Goal: Task Accomplishment & Management: Complete application form

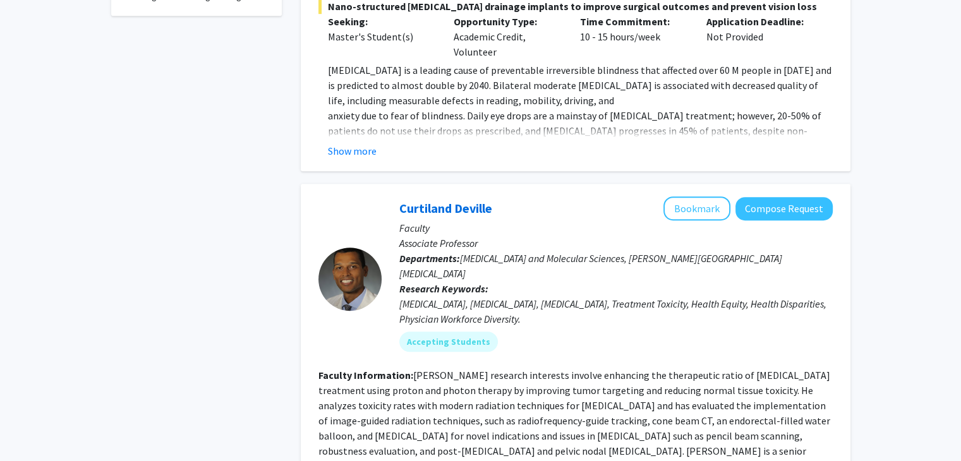
scroll to position [577, 0]
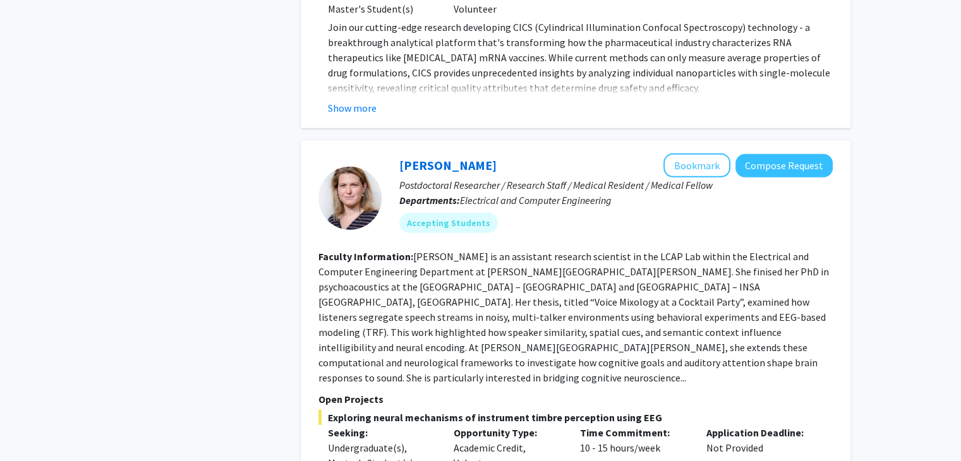
scroll to position [3603, 0]
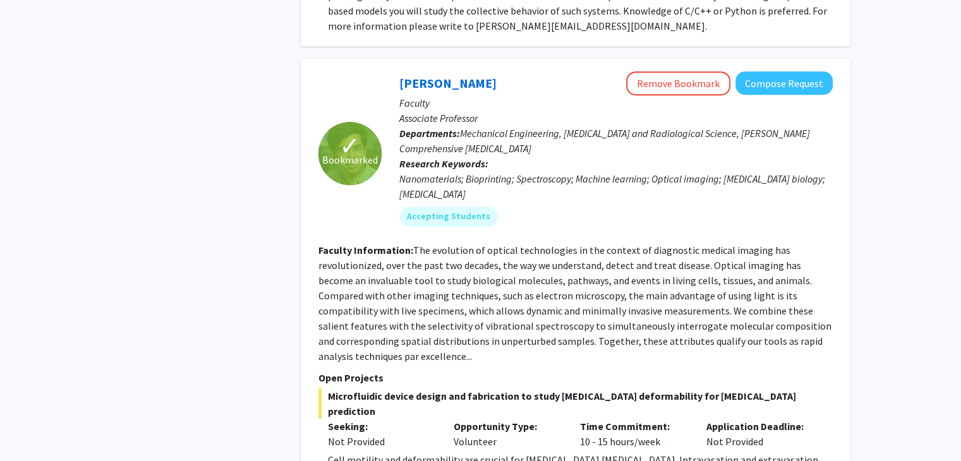
scroll to position [5742, 0]
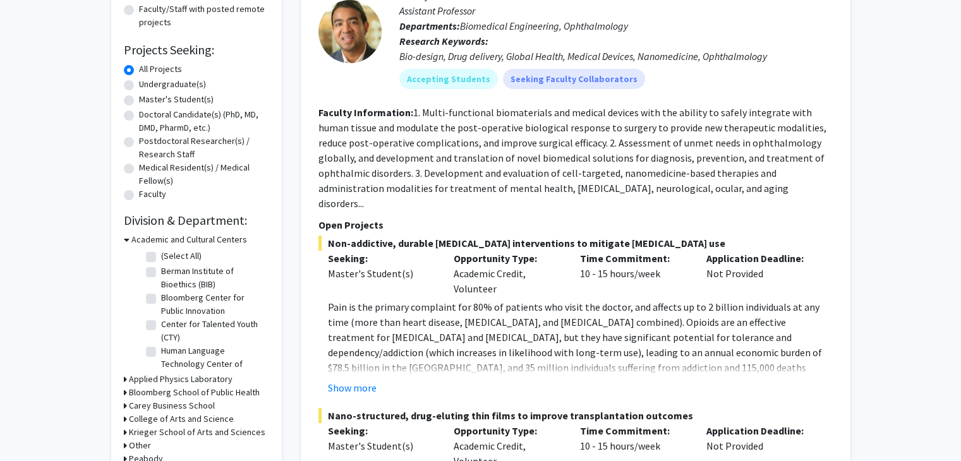
scroll to position [176, 0]
click at [139, 102] on label "Master's Student(s)" at bounding box center [176, 100] width 75 height 13
click at [139, 102] on input "Master's Student(s)" at bounding box center [143, 98] width 8 height 8
radio input "true"
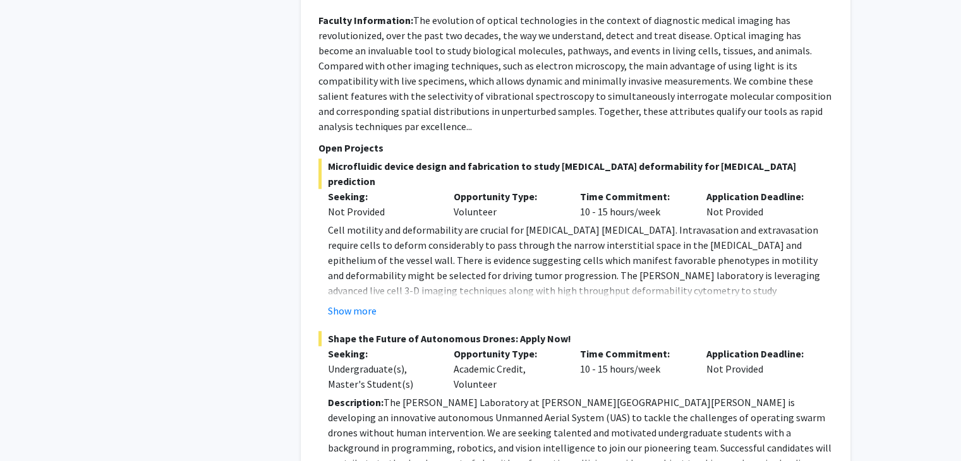
scroll to position [5866, 0]
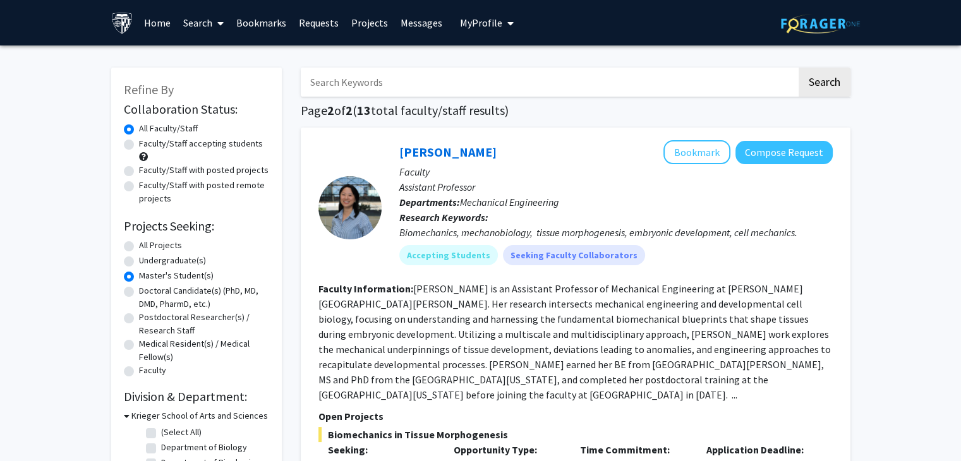
click at [139, 279] on label "Master's Student(s)" at bounding box center [176, 275] width 75 height 13
click at [139, 278] on input "Master's Student(s)" at bounding box center [143, 273] width 8 height 8
click at [139, 247] on label "All Projects" at bounding box center [160, 245] width 43 height 13
click at [139, 247] on input "All Projects" at bounding box center [143, 243] width 8 height 8
radio input "true"
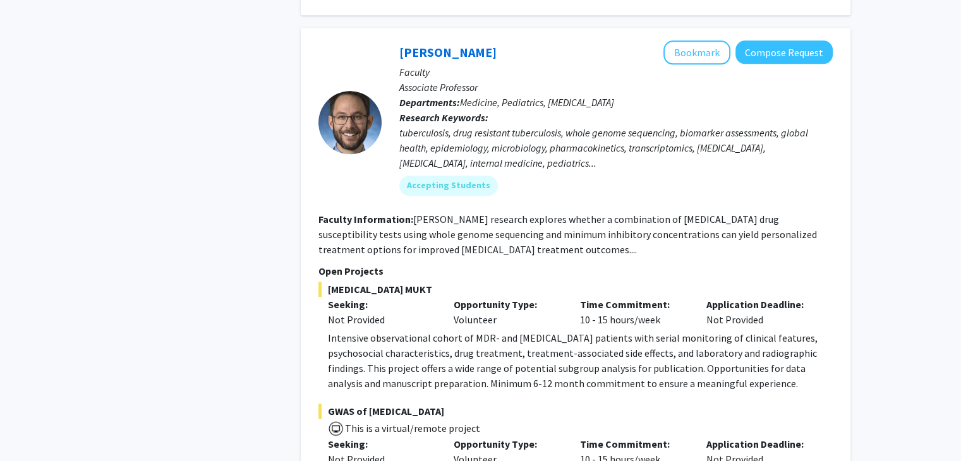
scroll to position [6287, 0]
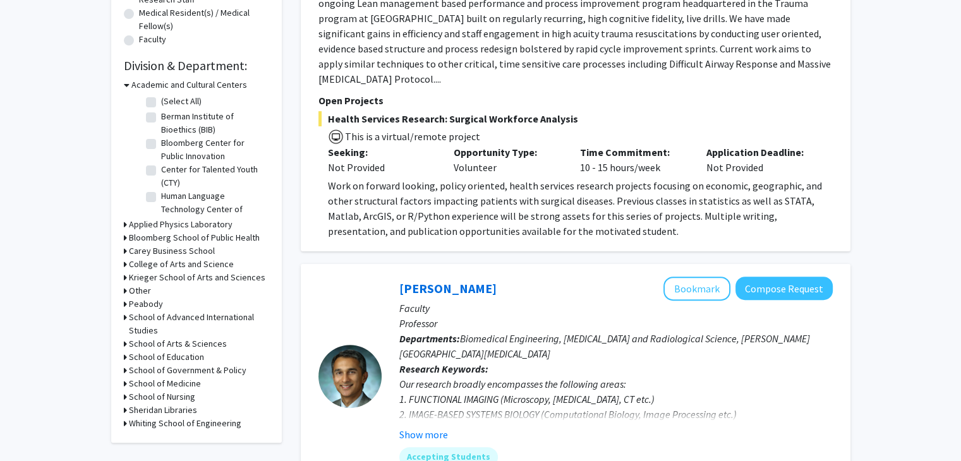
scroll to position [333, 0]
click at [122, 422] on div "Refine By Collaboration Status: Collaboration Status All Faculty/Staff Collabor…" at bounding box center [196, 88] width 171 height 707
click at [126, 421] on div "Whiting School of Engineering" at bounding box center [196, 422] width 145 height 13
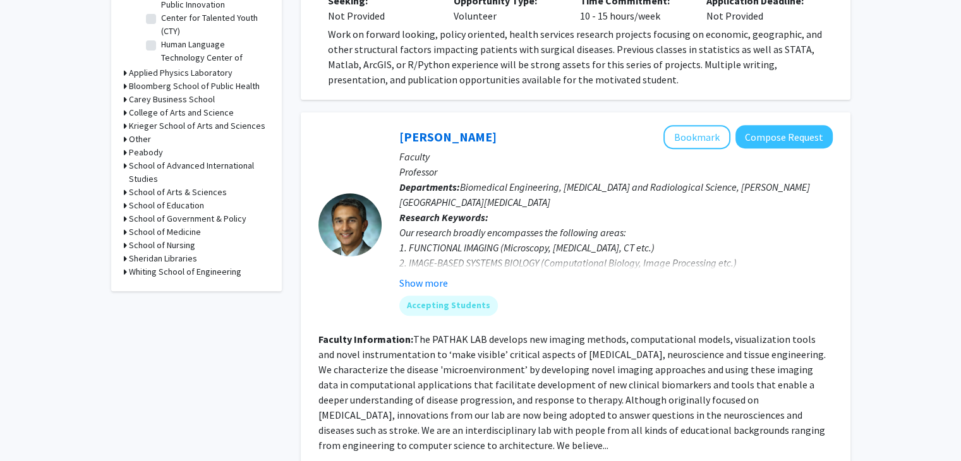
click at [128, 270] on div "Whiting School of Engineering" at bounding box center [196, 271] width 145 height 13
click at [128, 272] on div "Whiting School of Engineering" at bounding box center [196, 271] width 145 height 13
click at [135, 271] on h3 "Whiting School of Engineering" at bounding box center [185, 271] width 113 height 13
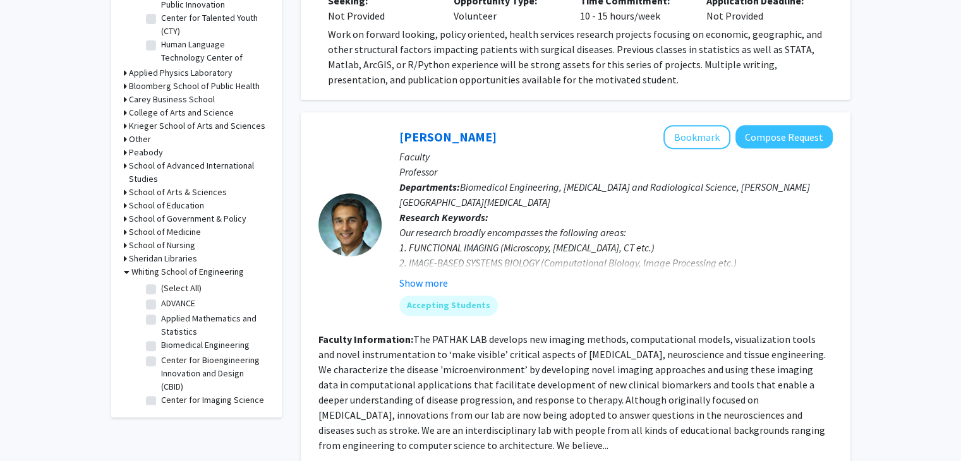
click at [161, 286] on label "(Select All)" at bounding box center [181, 288] width 40 height 13
click at [161, 286] on input "(Select All)" at bounding box center [165, 286] width 8 height 8
checkbox input "true"
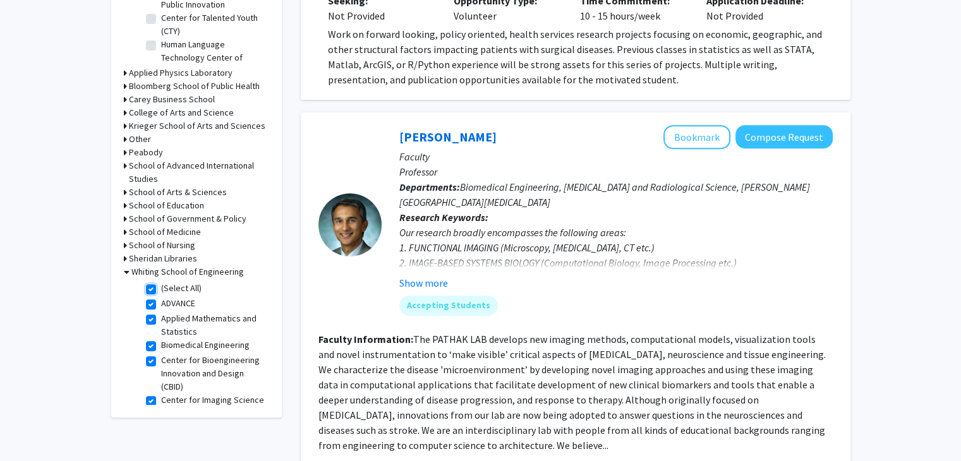
checkbox input "true"
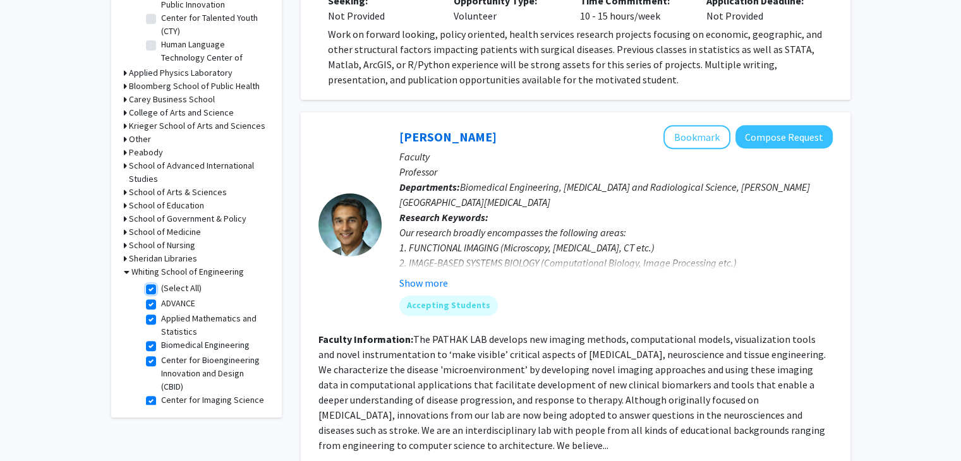
checkbox input "true"
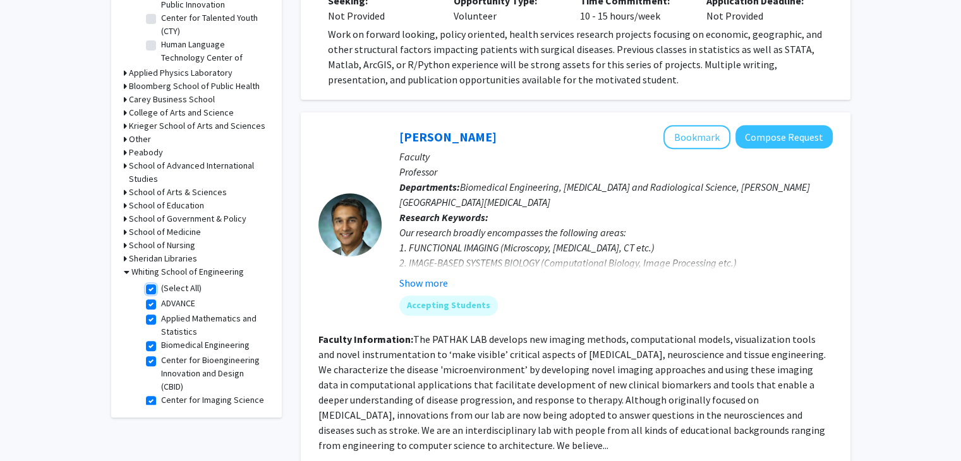
checkbox input "true"
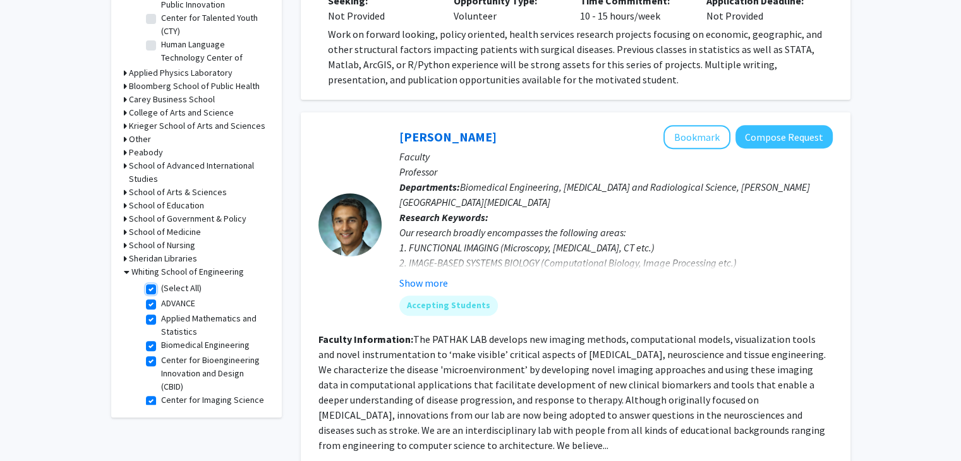
checkbox input "true"
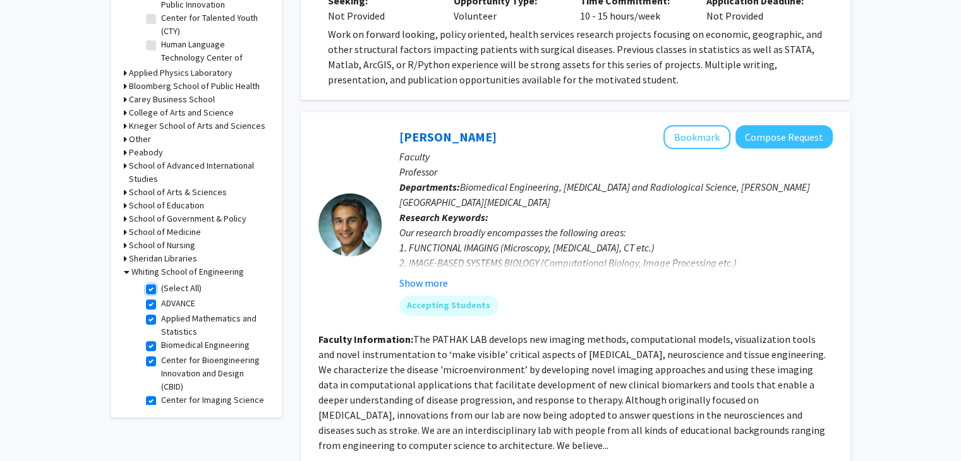
checkbox input "true"
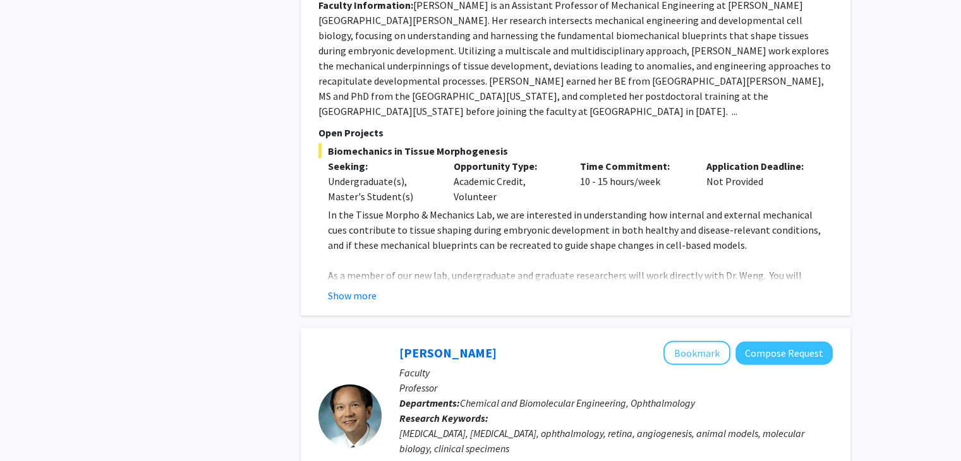
scroll to position [3197, 0]
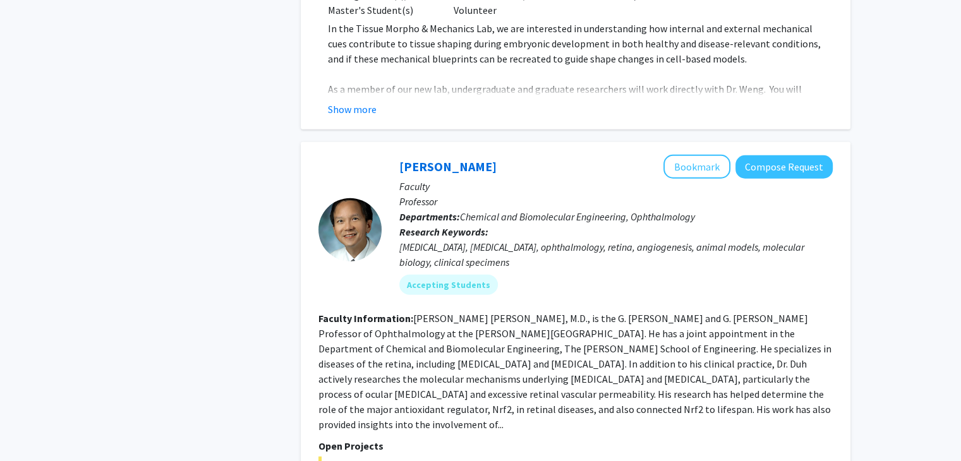
scroll to position [3419, 0]
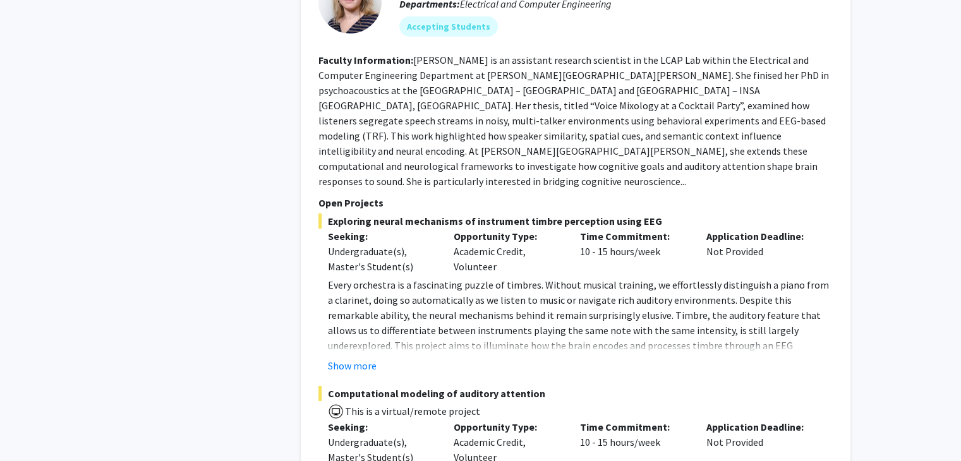
scroll to position [4514, 0]
click at [349, 359] on button "Show more" at bounding box center [352, 366] width 49 height 15
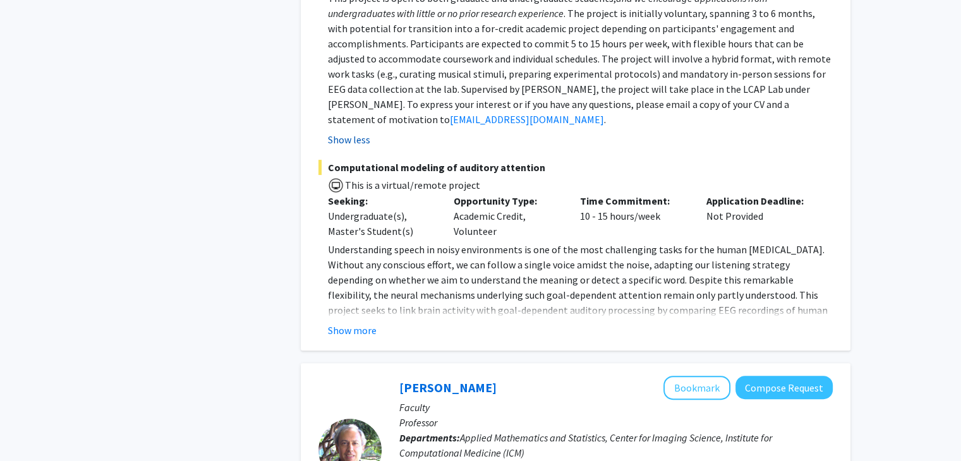
scroll to position [5259, 0]
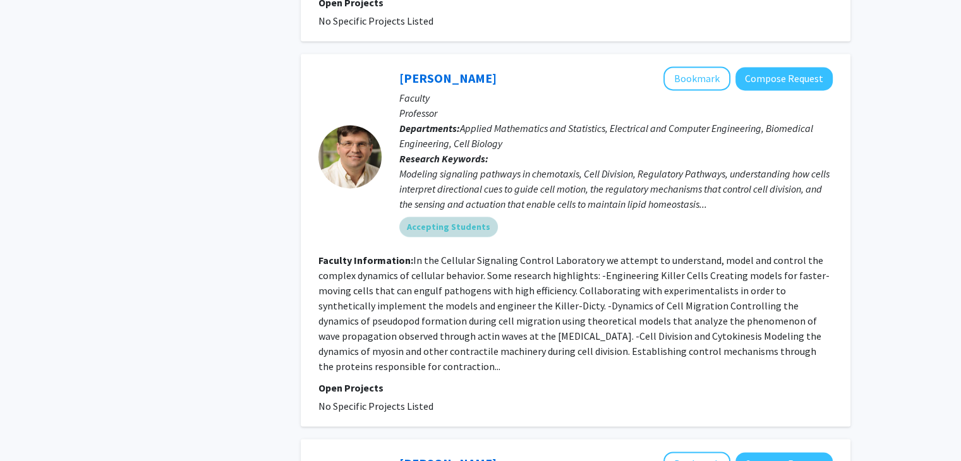
scroll to position [1841, 0]
click at [228, 266] on div "Refine By Collaboration Status: Collaboration Status All Faculty/Staff Collabor…" at bounding box center [197, 67] width 190 height 3706
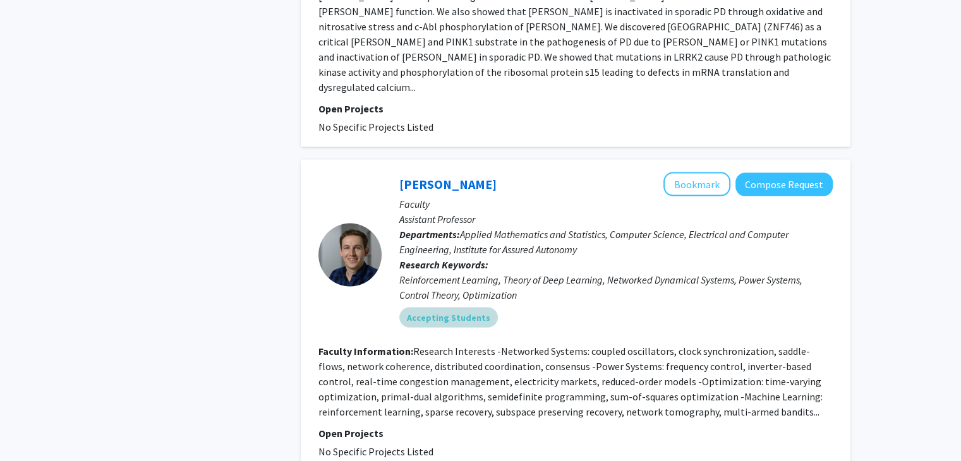
scroll to position [2536, 0]
click at [461, 305] on div "Accepting Students" at bounding box center [616, 317] width 439 height 25
click at [455, 307] on mat-chip "Accepting Students" at bounding box center [449, 317] width 99 height 20
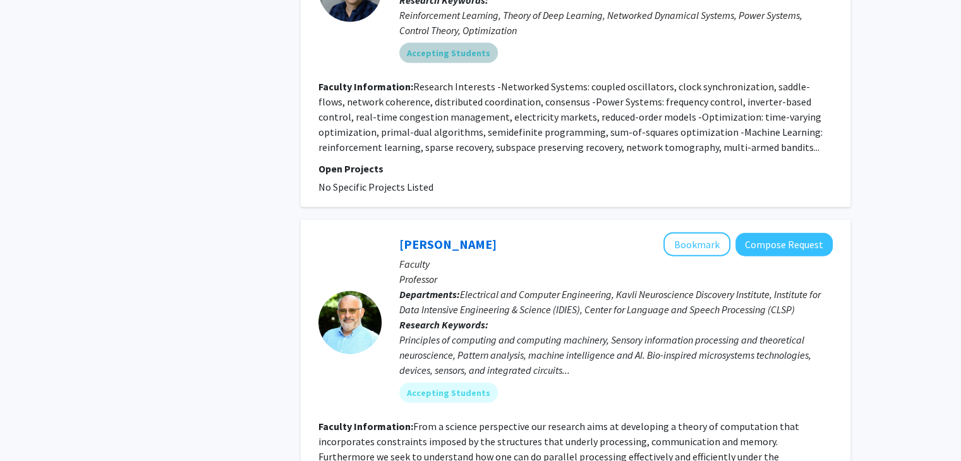
scroll to position [2801, 0]
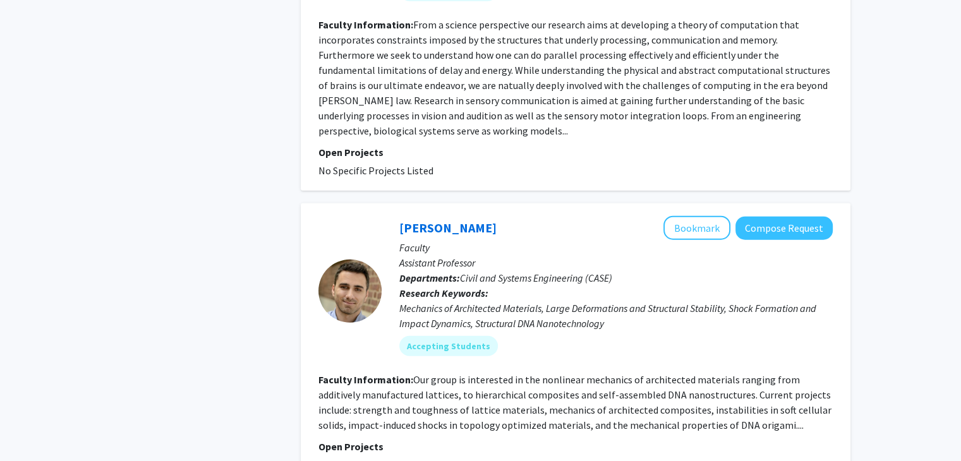
scroll to position [3300, 0]
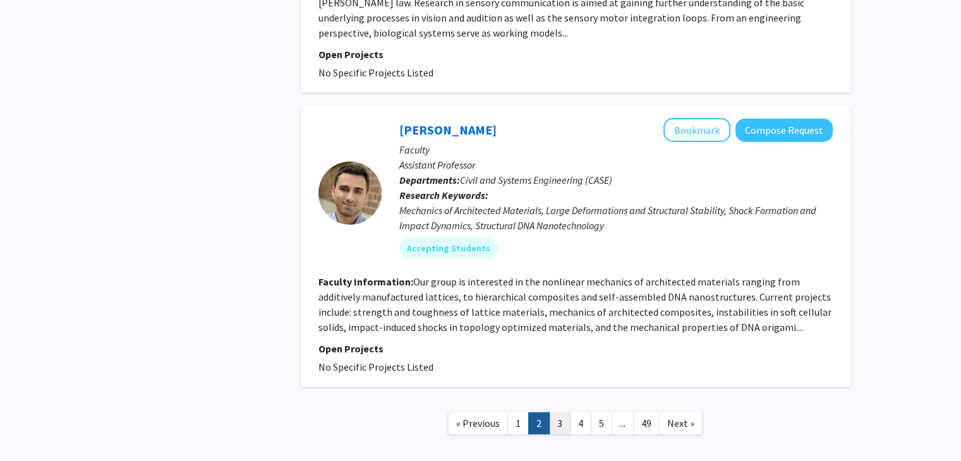
click at [559, 413] on link "3" at bounding box center [559, 424] width 21 height 22
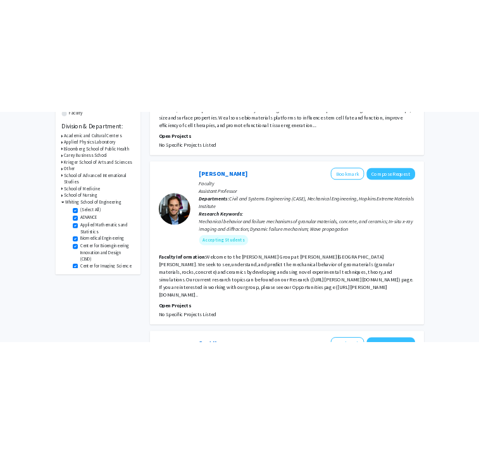
scroll to position [405, 0]
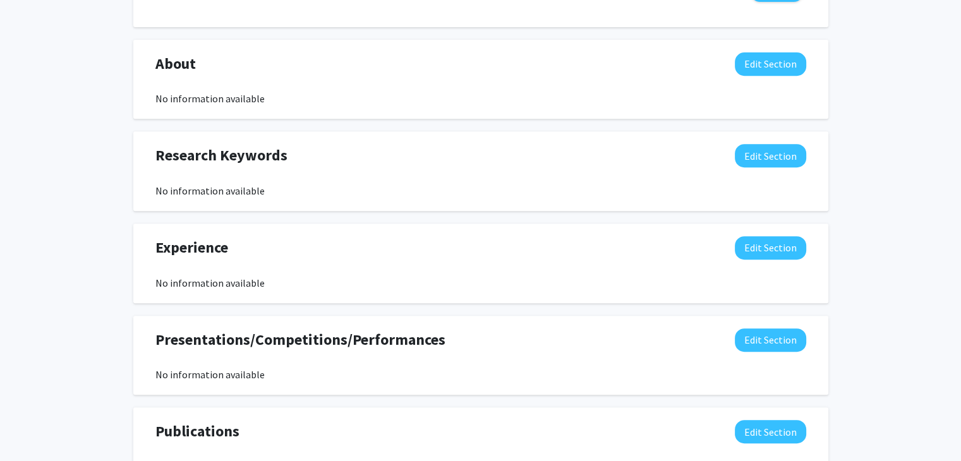
scroll to position [528, 0]
click at [784, 154] on button "Edit Section" at bounding box center [770, 154] width 71 height 23
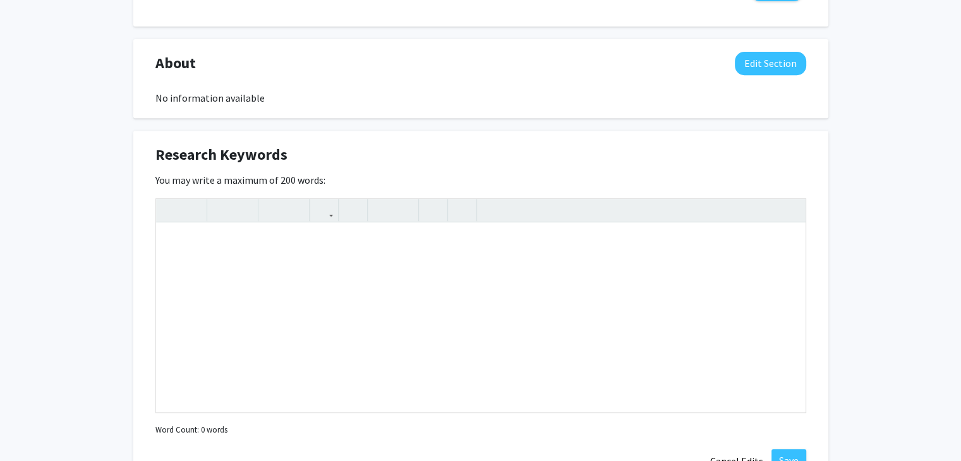
click at [784, 153] on div "Research Keywords Edit Section" at bounding box center [481, 157] width 670 height 29
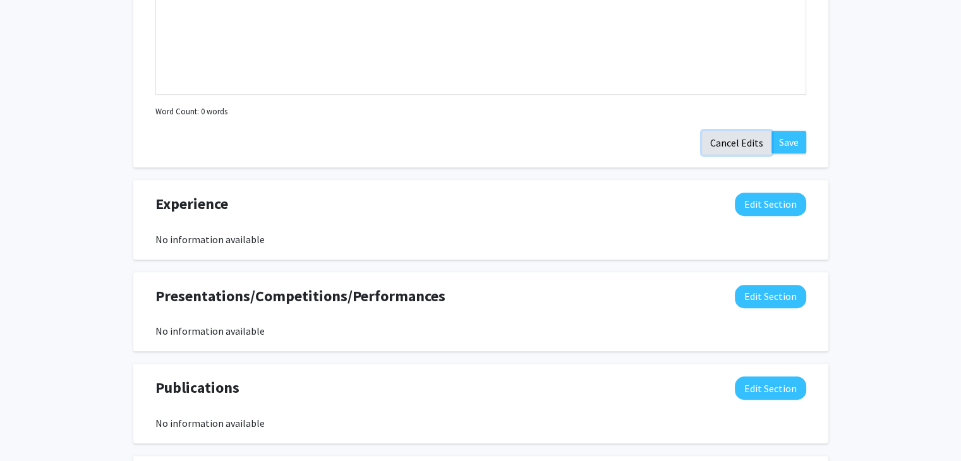
click at [735, 140] on button "Cancel Edits" at bounding box center [737, 143] width 70 height 24
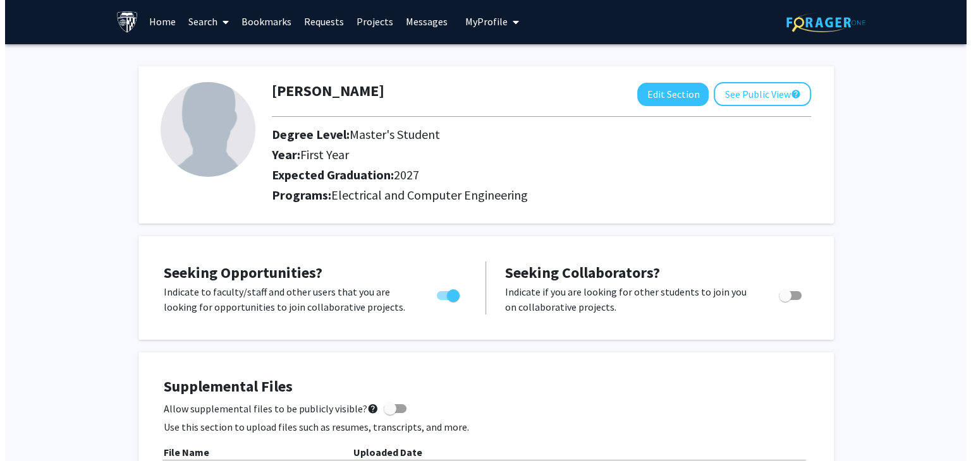
scroll to position [139, 0]
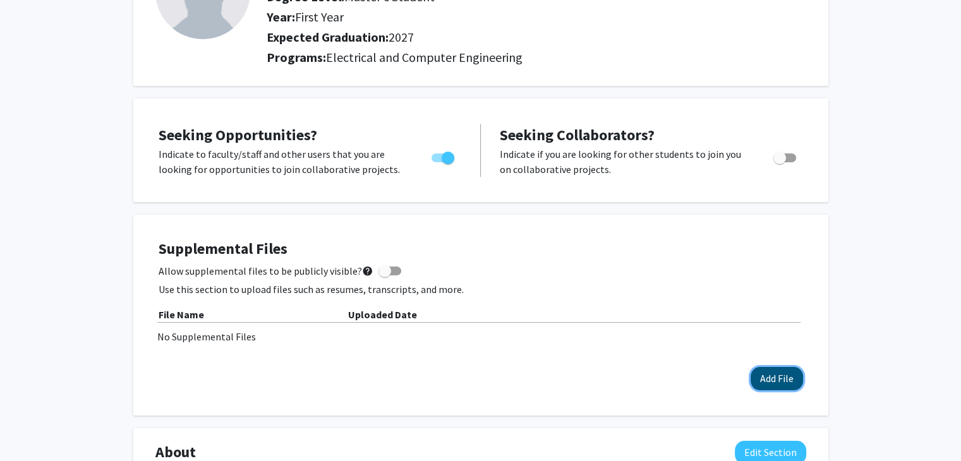
click at [781, 389] on button "Add File" at bounding box center [777, 378] width 52 height 23
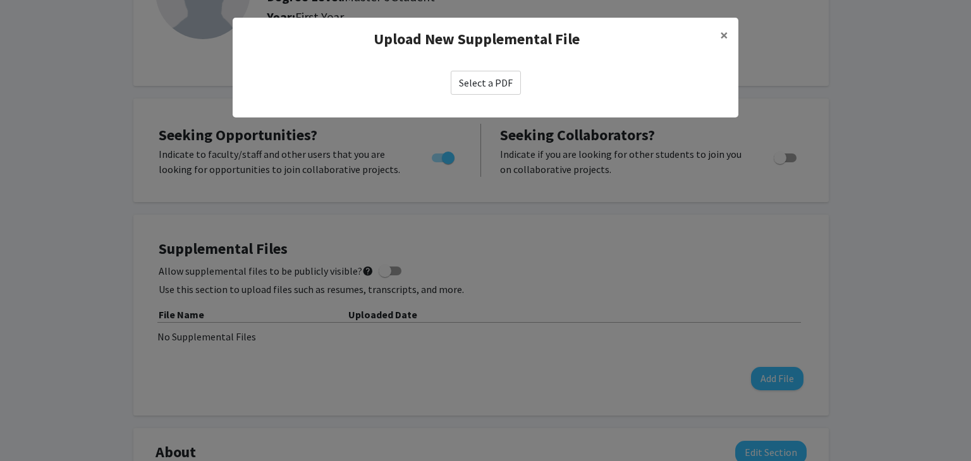
click at [491, 85] on label "Select a PDF" at bounding box center [486, 83] width 70 height 24
click at [0, 0] on input "Select a PDF" at bounding box center [0, 0] width 0 height 0
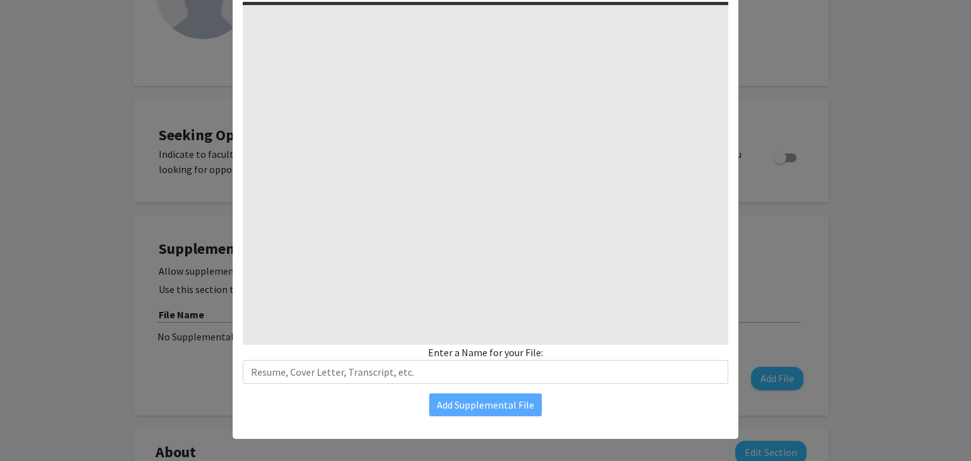
select select "custom"
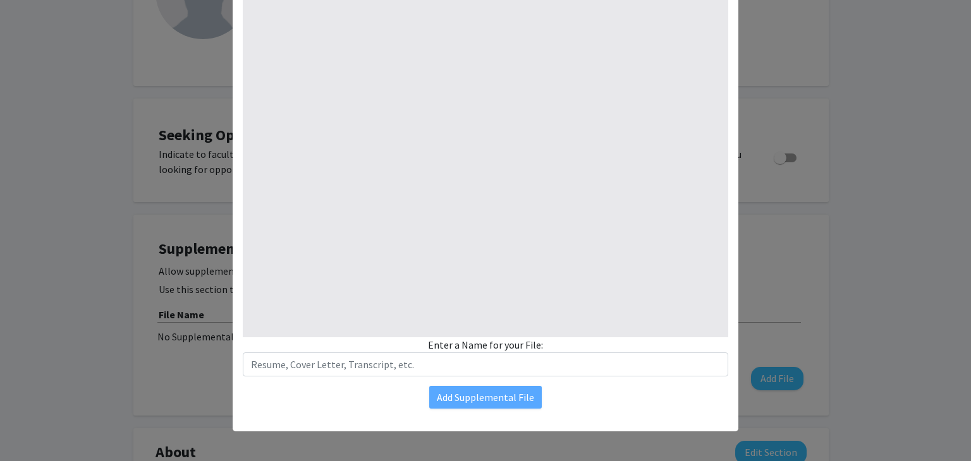
type input "0"
select select "custom"
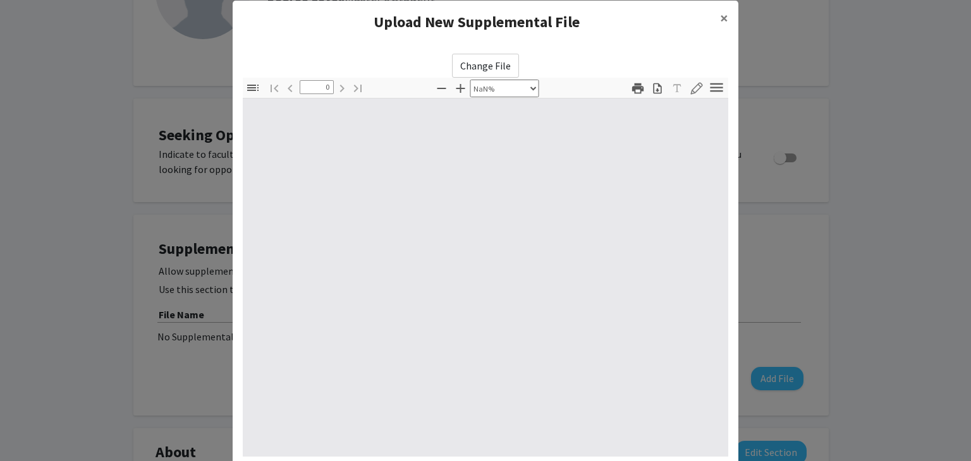
type input "1"
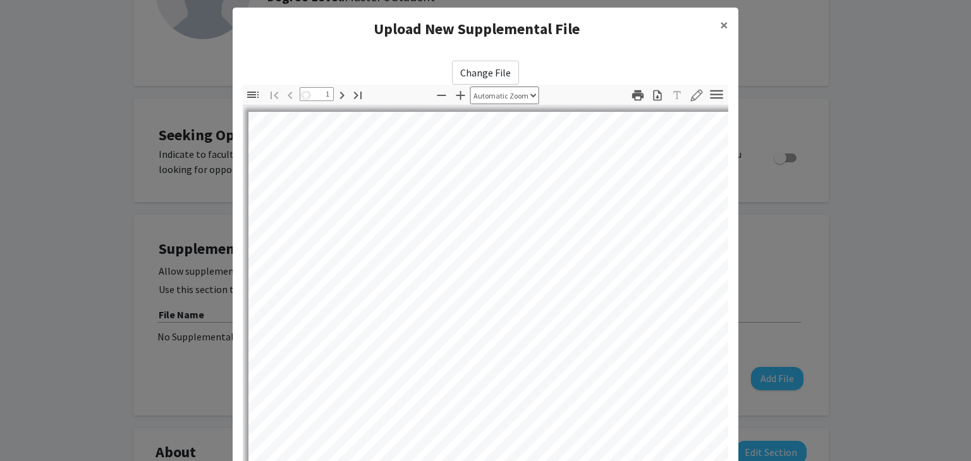
select select "auto"
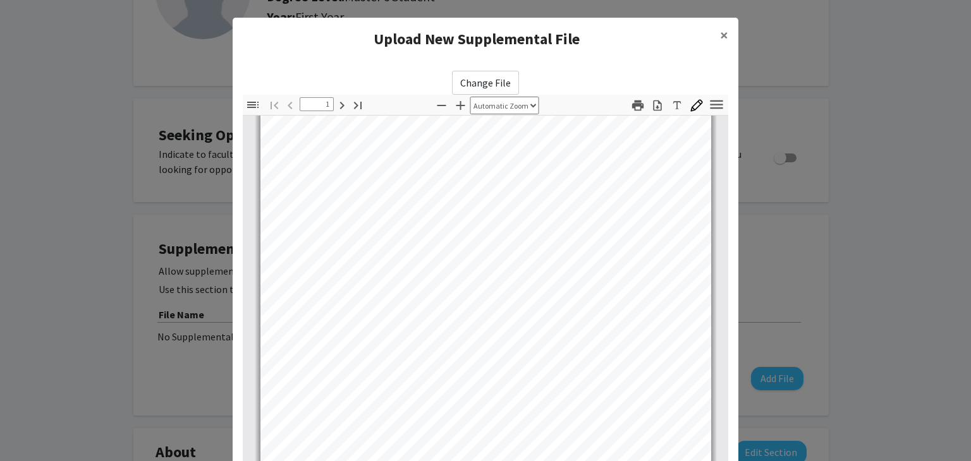
scroll to position [0, 0]
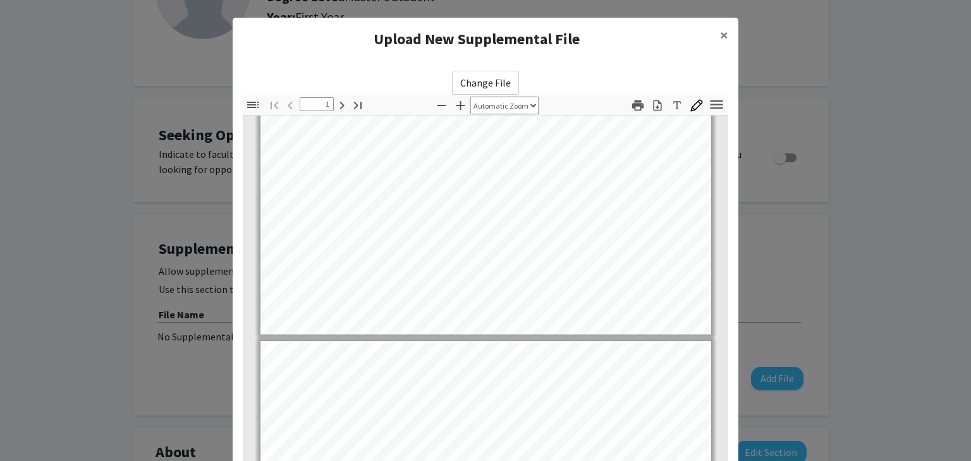
type input "2"
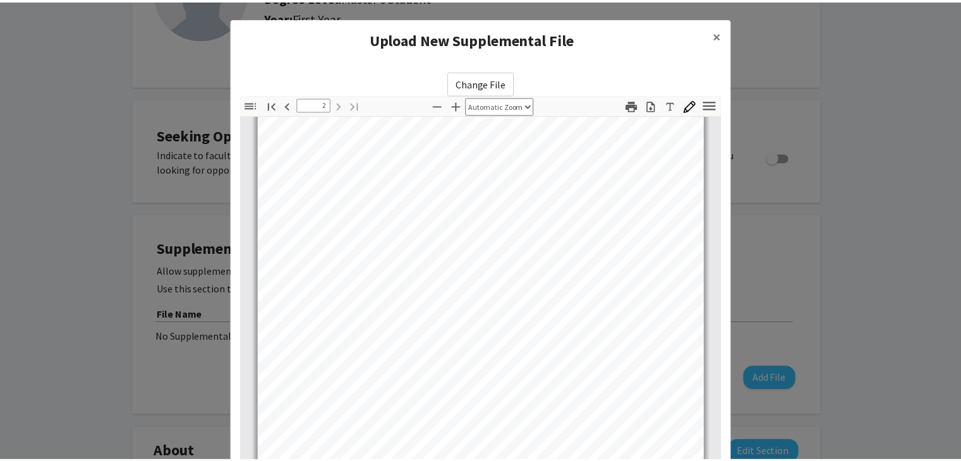
scroll to position [137, 0]
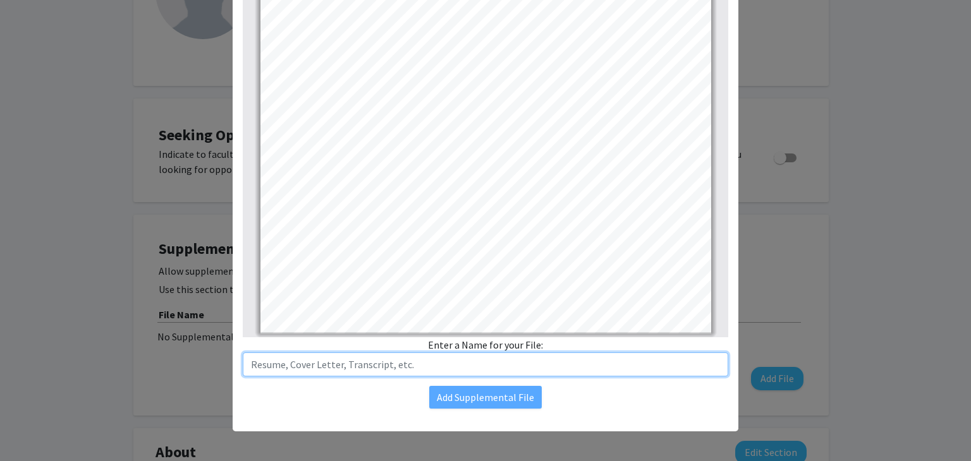
click at [478, 367] on input "text" at bounding box center [485, 365] width 485 height 24
type input "S"
type input "Resume"
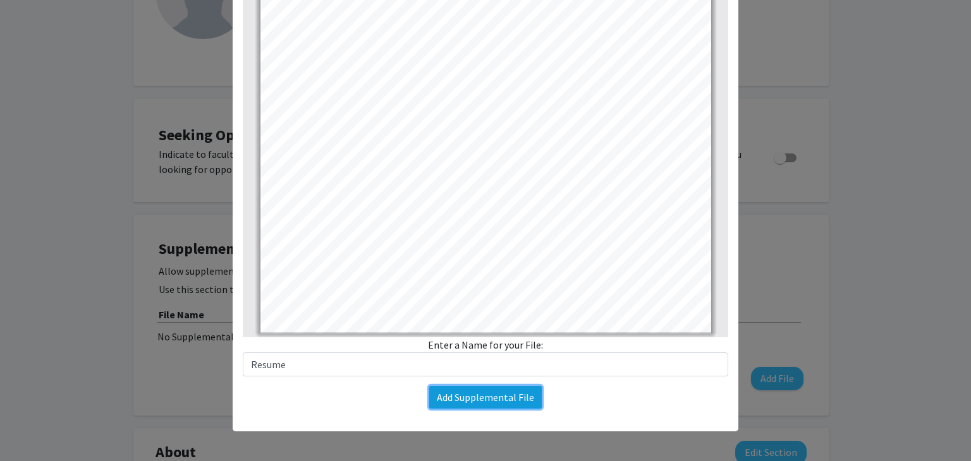
click at [470, 390] on button "Add Supplemental File" at bounding box center [485, 397] width 113 height 23
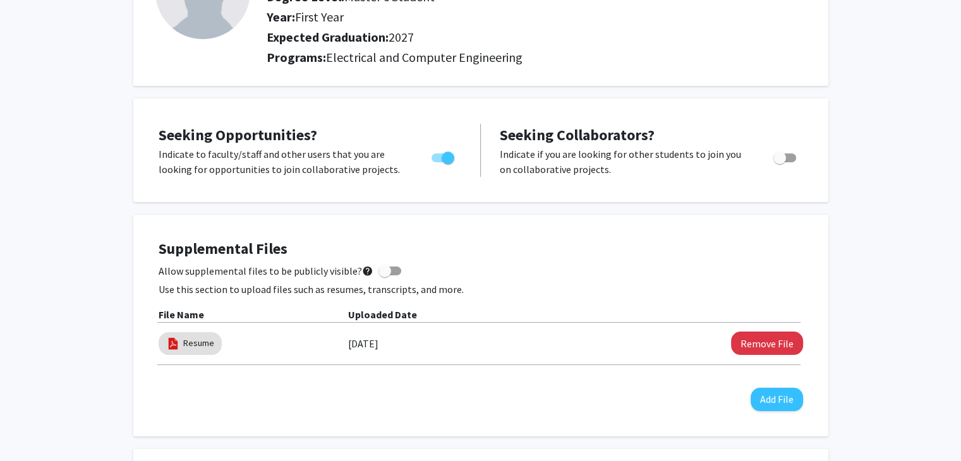
scroll to position [195, 0]
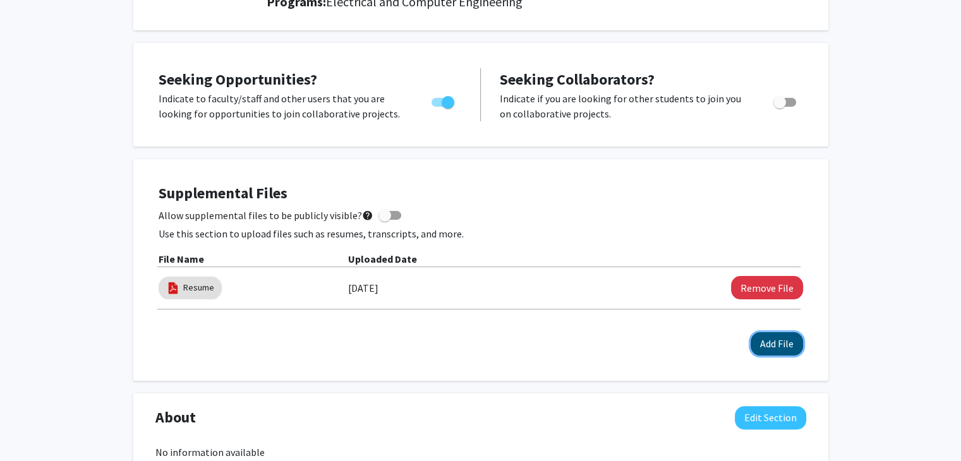
click at [794, 341] on button "Add File" at bounding box center [777, 344] width 52 height 23
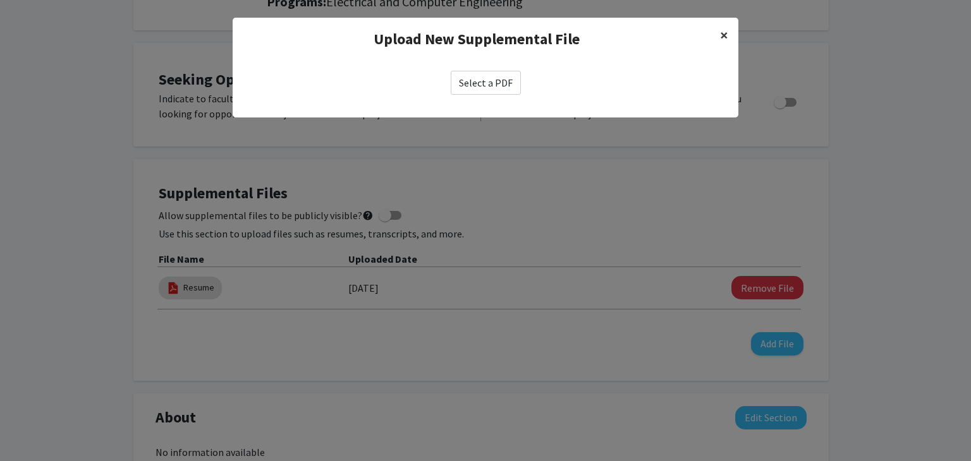
click at [717, 36] on button "×" at bounding box center [724, 35] width 28 height 35
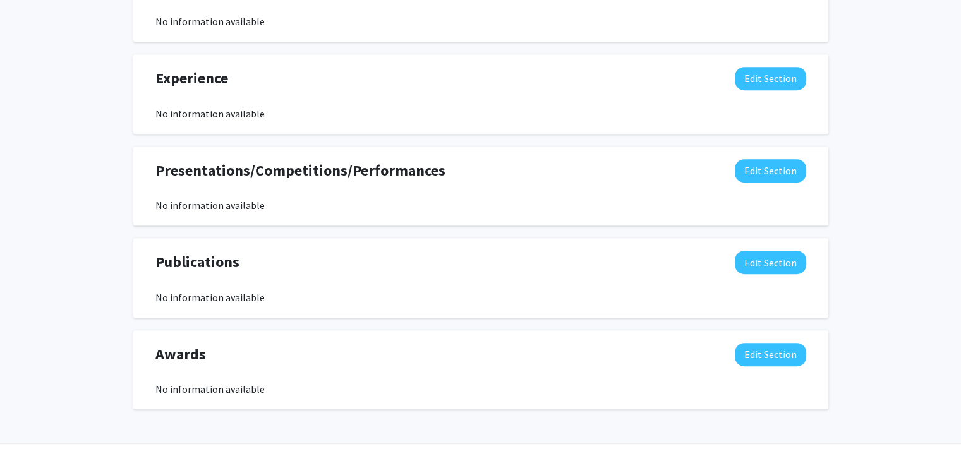
scroll to position [745, 0]
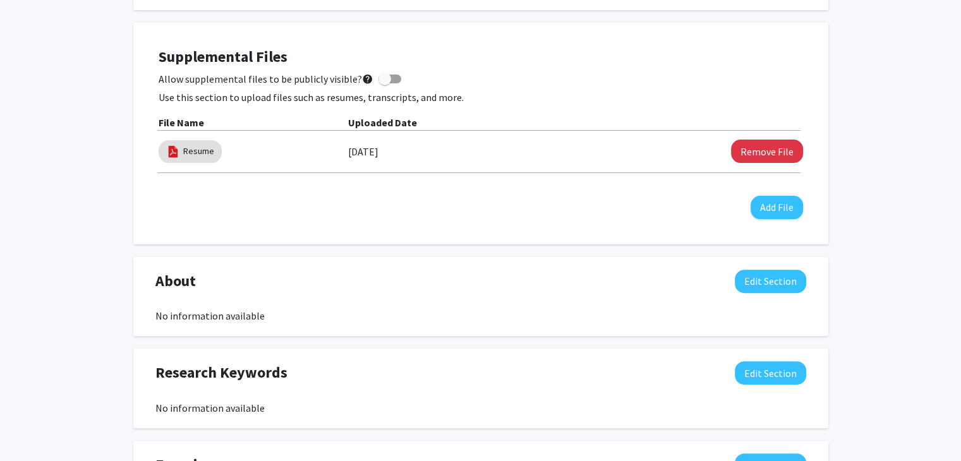
scroll to position [0, 0]
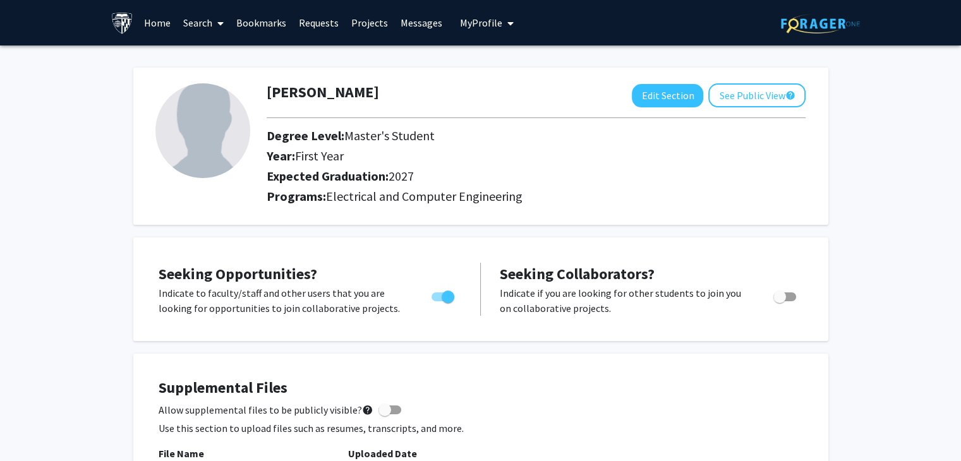
click at [273, 18] on link "Bookmarks" at bounding box center [261, 23] width 63 height 44
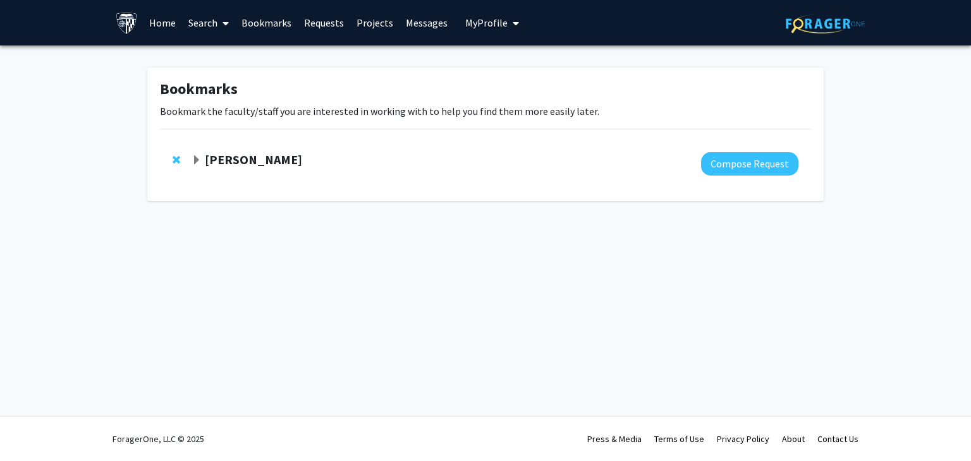
click at [321, 18] on link "Requests" at bounding box center [324, 23] width 52 height 44
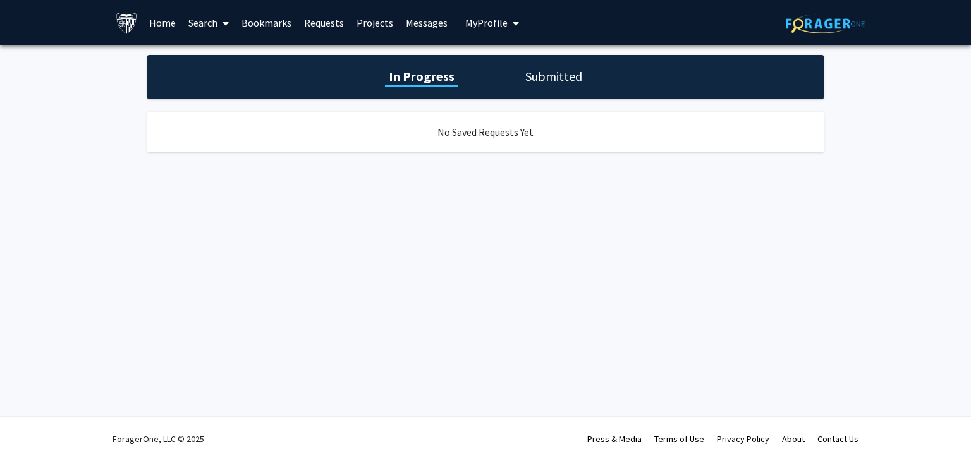
click at [258, 27] on link "Bookmarks" at bounding box center [266, 23] width 63 height 44
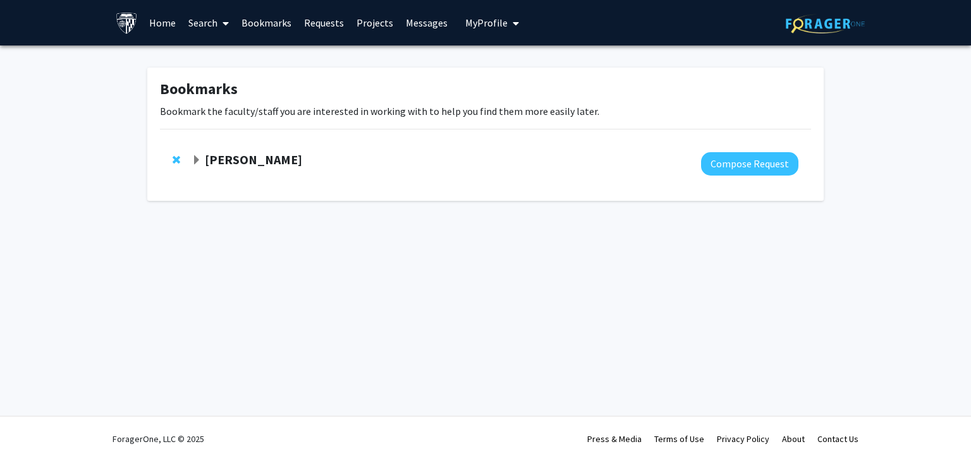
click at [200, 162] on span "Expand Ishan Barman Bookmark" at bounding box center [197, 161] width 10 height 10
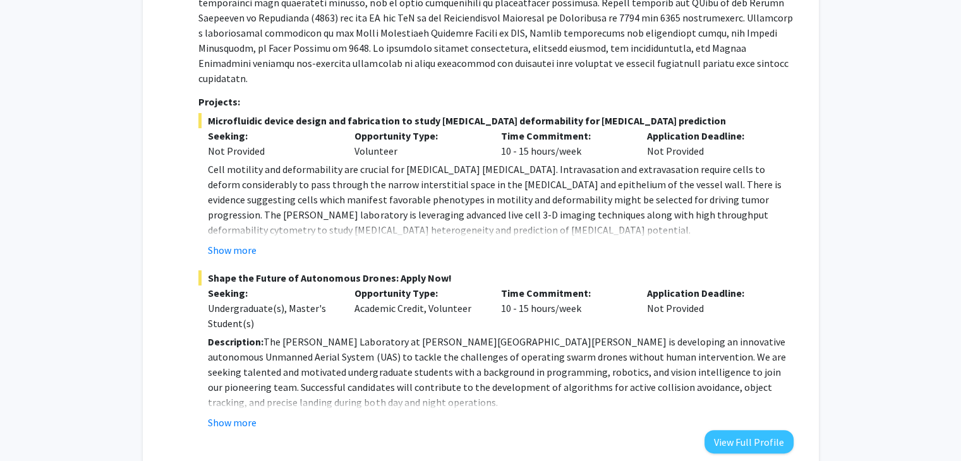
scroll to position [267, 0]
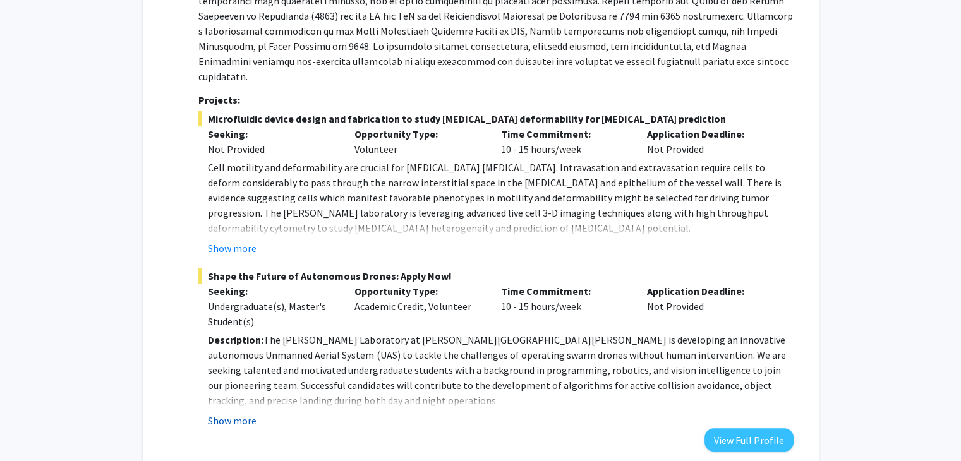
click at [240, 413] on button "Show more" at bounding box center [232, 420] width 49 height 15
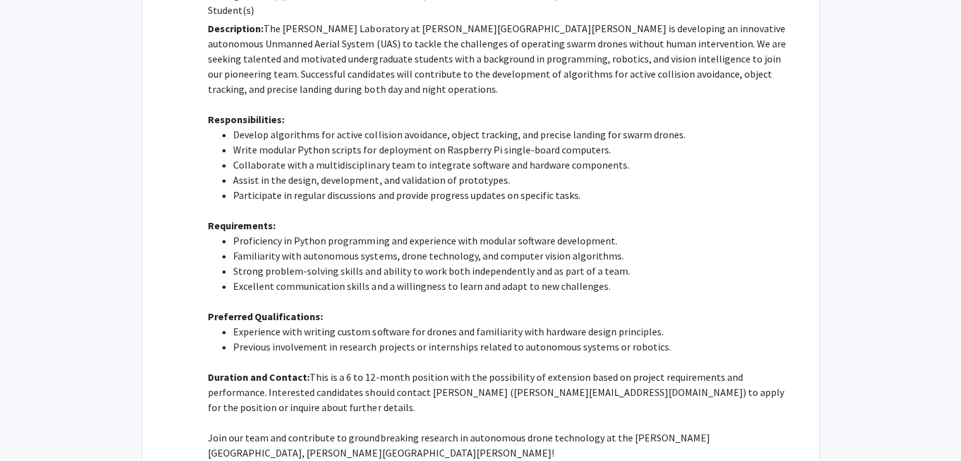
scroll to position [683, 0]
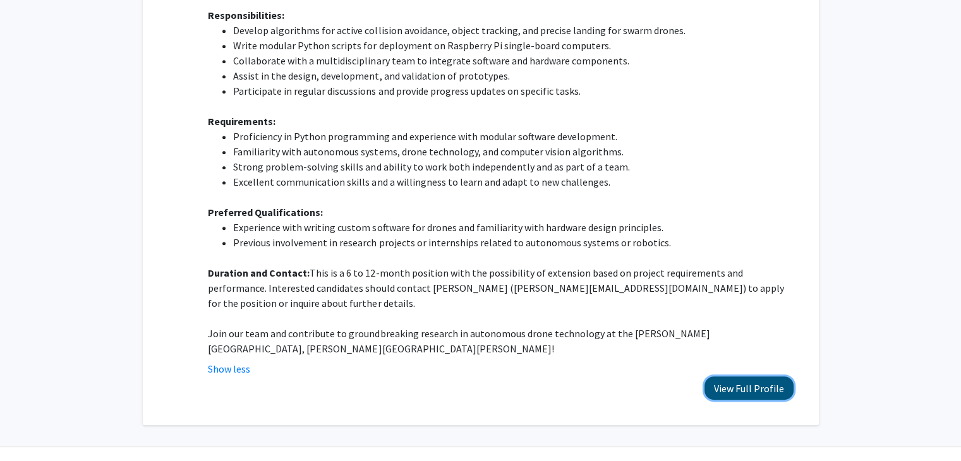
click at [724, 377] on button "View Full Profile" at bounding box center [749, 388] width 89 height 23
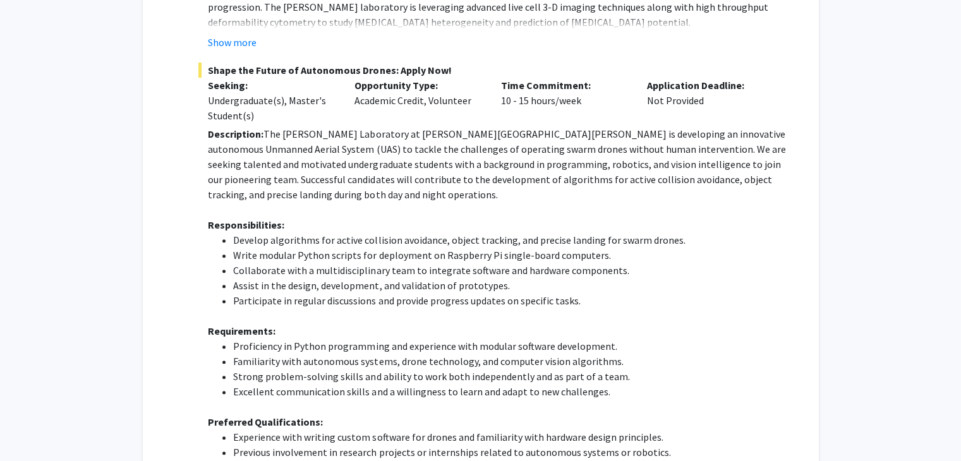
scroll to position [470, 0]
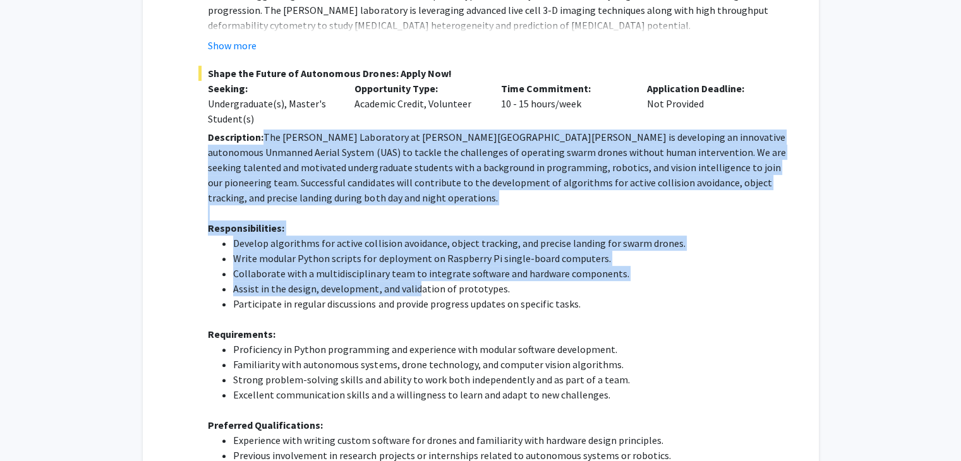
drag, startPoint x: 264, startPoint y: 122, endPoint x: 437, endPoint y: 291, distance: 242.7
click at [437, 291] on div "Description: The Barman Laboratory at Johns Hopkins University is developing an…" at bounding box center [500, 350] width 585 height 440
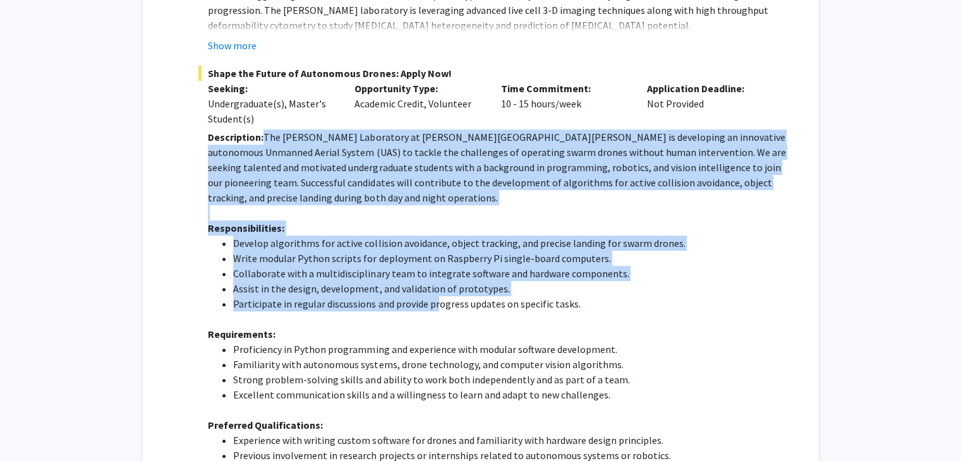
click at [393, 266] on li "Collaborate with a multidisciplinary team to integrate software and hardware co…" at bounding box center [513, 273] width 560 height 15
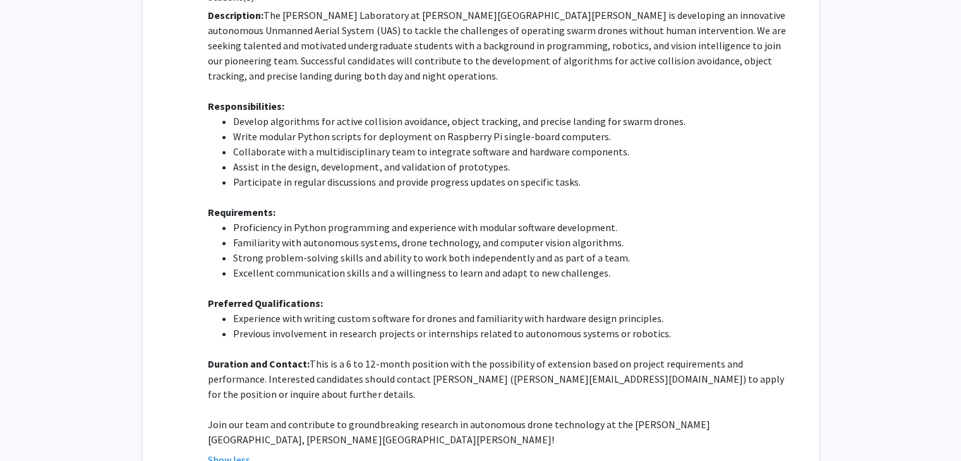
scroll to position [683, 0]
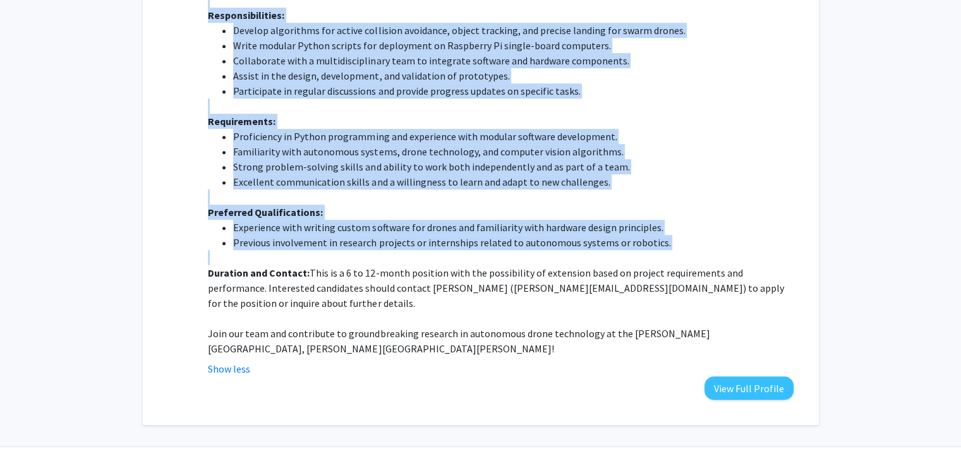
drag, startPoint x: 265, startPoint y: 124, endPoint x: 479, endPoint y: 238, distance: 242.1
click at [479, 238] on div "Description: The Barman Laboratory at Johns Hopkins University is developing an…" at bounding box center [500, 137] width 585 height 440
copy div "The Barman Laboratory at Johns Hopkins University is developing an innovative a…"
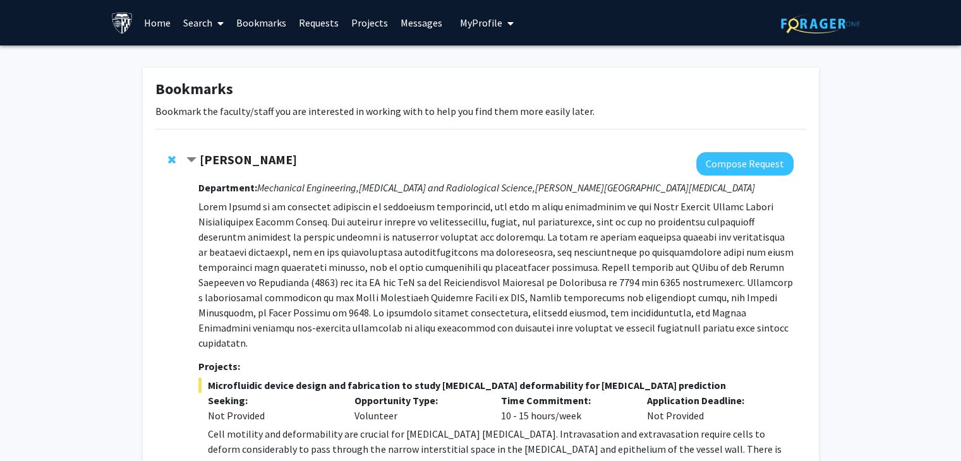
click at [489, 21] on span "My Profile" at bounding box center [481, 22] width 42 height 13
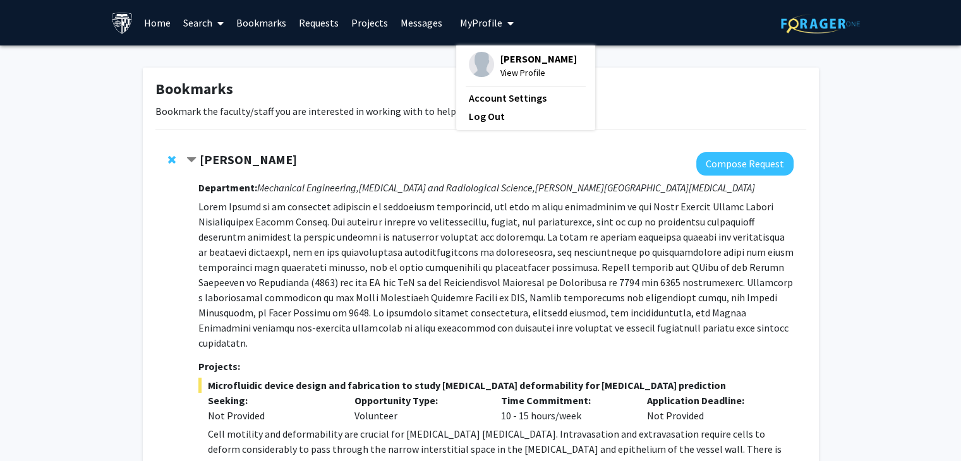
click at [321, 18] on link "Requests" at bounding box center [319, 23] width 52 height 44
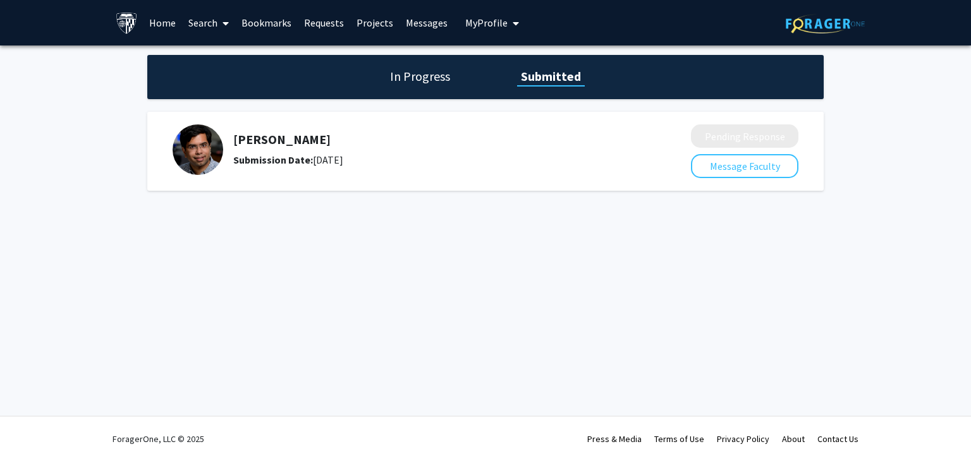
click at [365, 21] on link "Projects" at bounding box center [374, 23] width 49 height 44
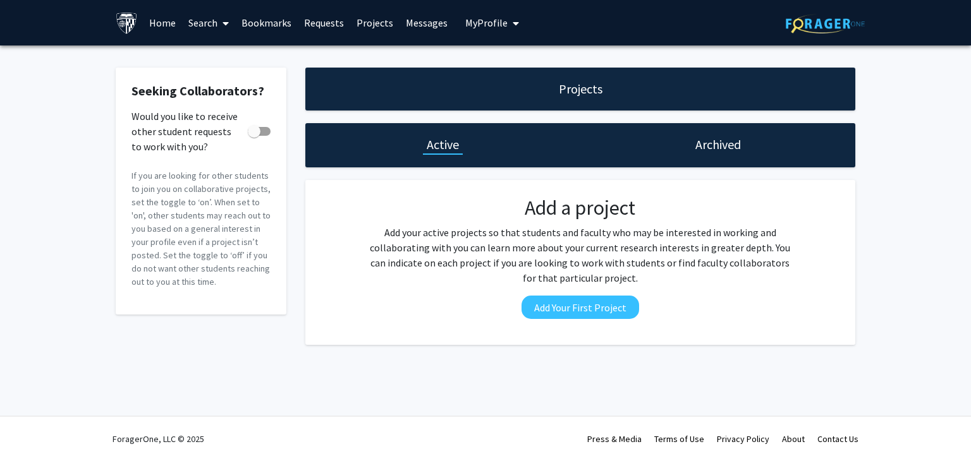
click at [283, 24] on link "Bookmarks" at bounding box center [266, 23] width 63 height 44
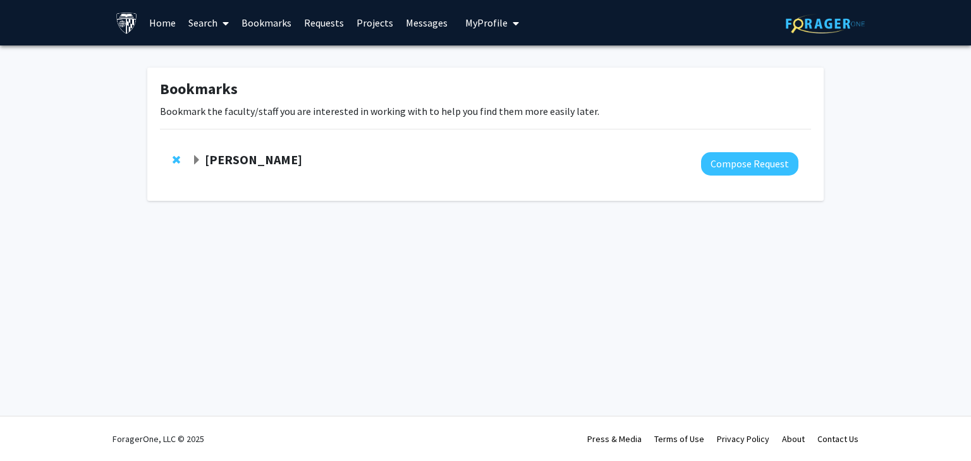
click at [217, 21] on link "Search" at bounding box center [208, 23] width 53 height 44
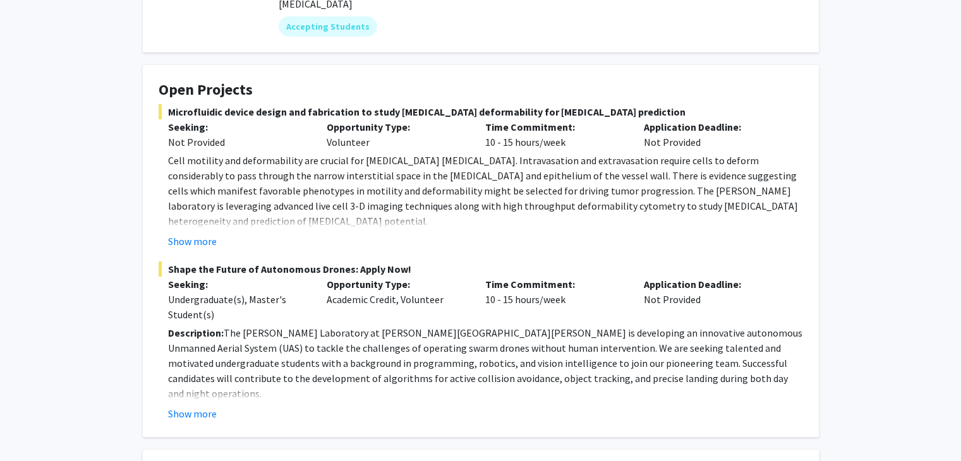
scroll to position [32, 0]
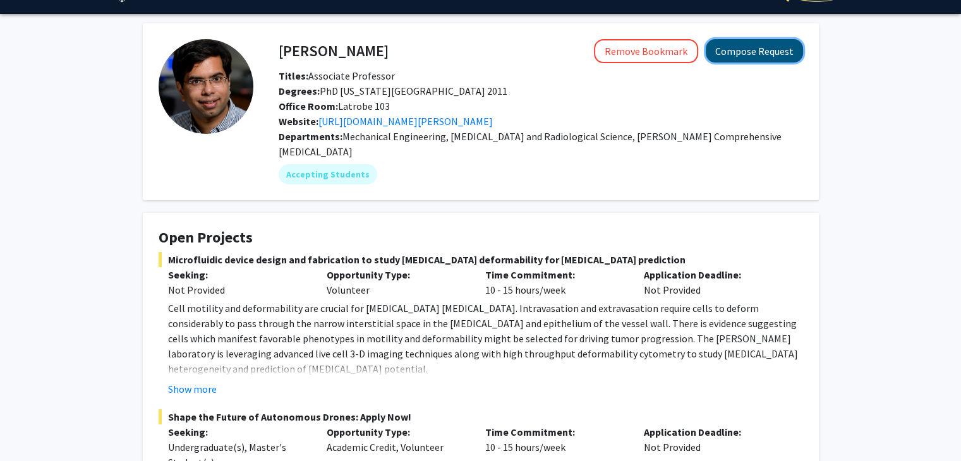
click at [712, 51] on button "Compose Request" at bounding box center [754, 50] width 97 height 23
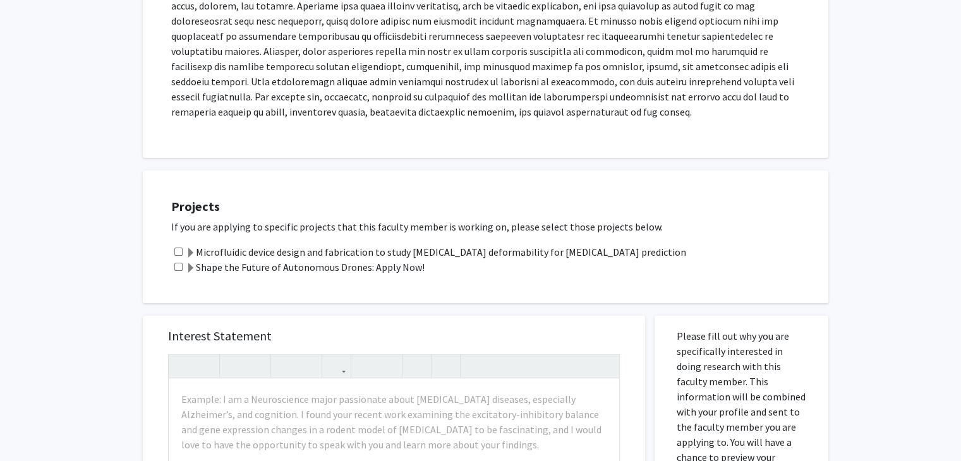
scroll to position [276, 0]
click at [176, 266] on input "checkbox" at bounding box center [178, 268] width 8 height 8
checkbox input "true"
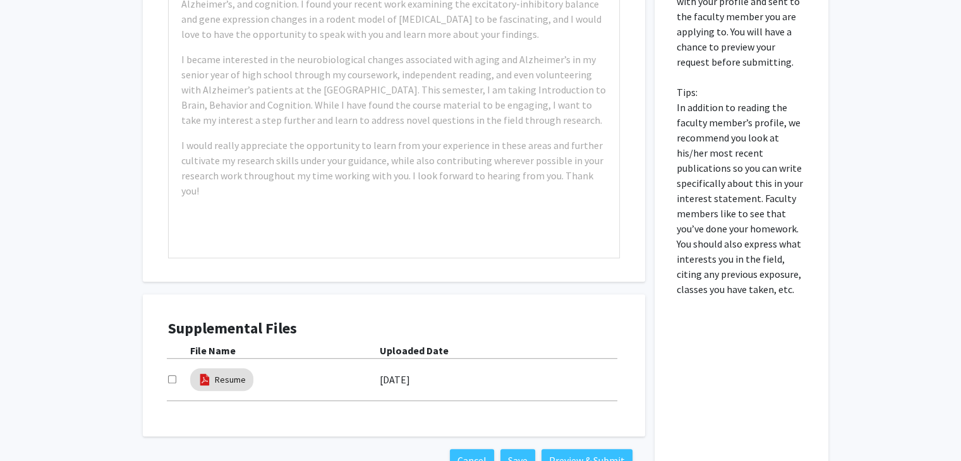
scroll to position [778, 0]
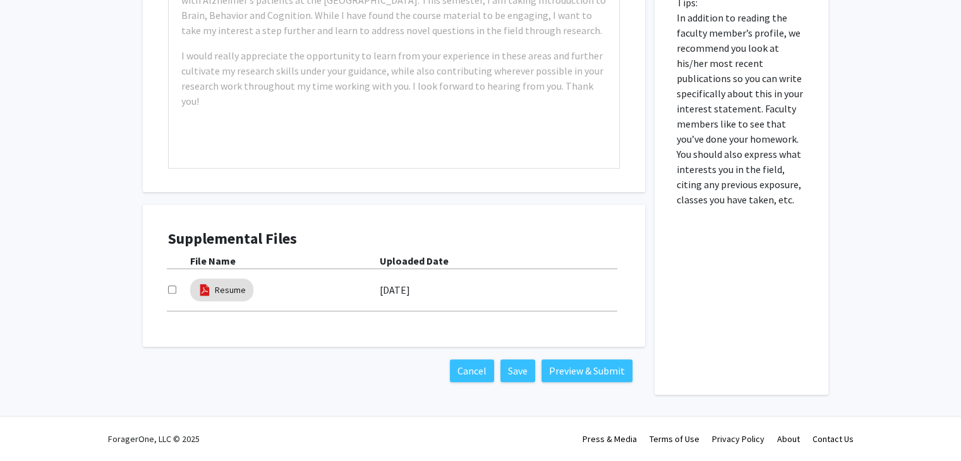
click at [173, 289] on input "checkbox" at bounding box center [172, 290] width 8 height 8
checkbox input "true"
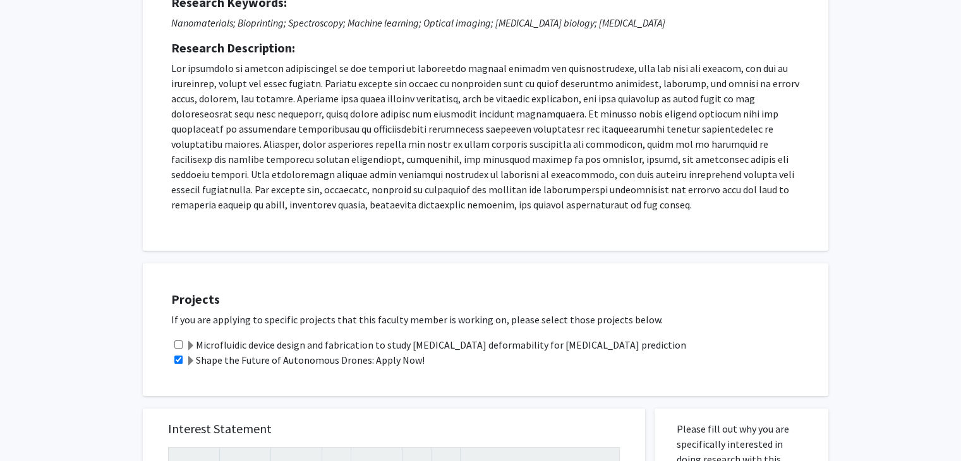
scroll to position [204, 0]
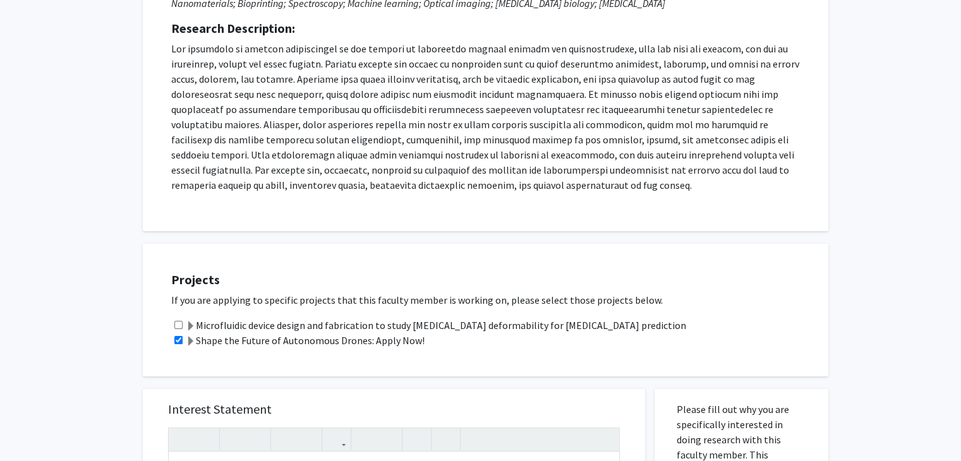
click at [28, 208] on div "All Requests Request for Ishan Barman Request for Ishan Barman Departments: Mec…" at bounding box center [480, 420] width 961 height 1156
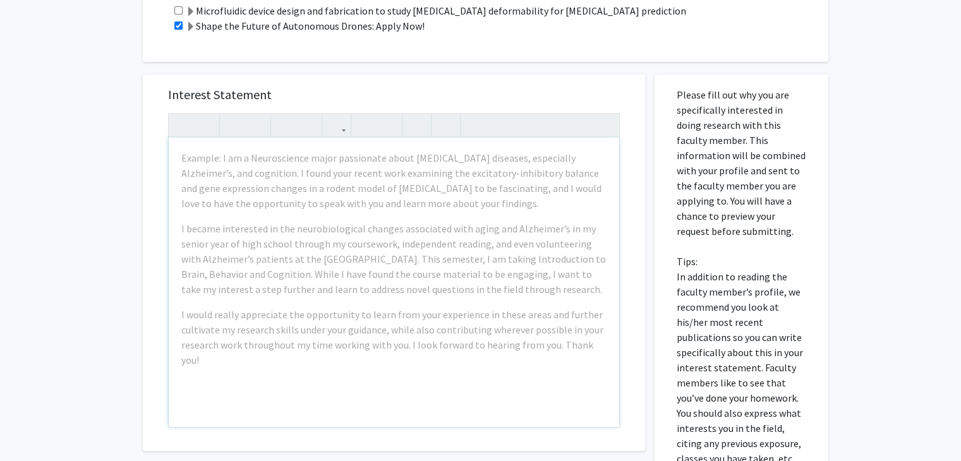
scroll to position [520, 0]
drag, startPoint x: 278, startPoint y: 92, endPoint x: 155, endPoint y: 87, distance: 123.4
click at [156, 87] on div "Interest Statement Example: I am a Neuroscience major passionate about neurodeg…" at bounding box center [394, 261] width 477 height 377
copy h5 "Interest Statement"
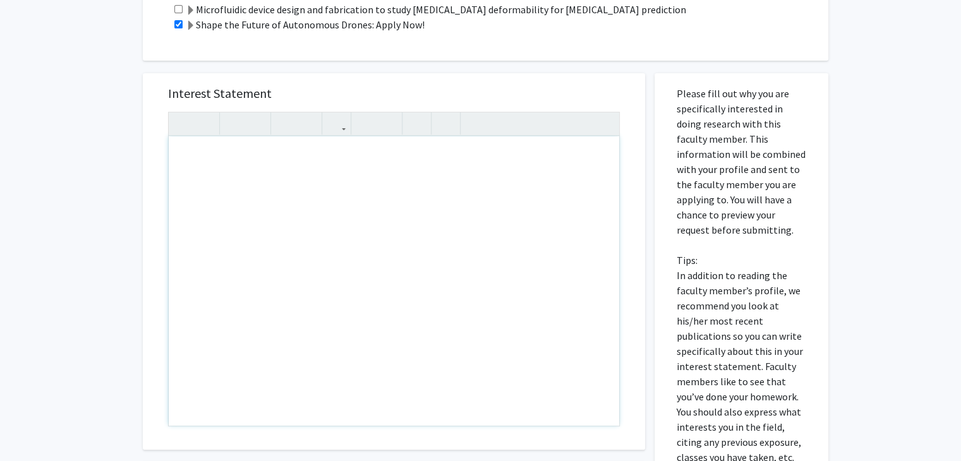
paste div "Note to users with screen readers: Please press Alt+0 or Option+0 to deactivate…"
type textarea "<p>I am eager to join the Barman Laboratory at Johns Hopkins University to cont…"
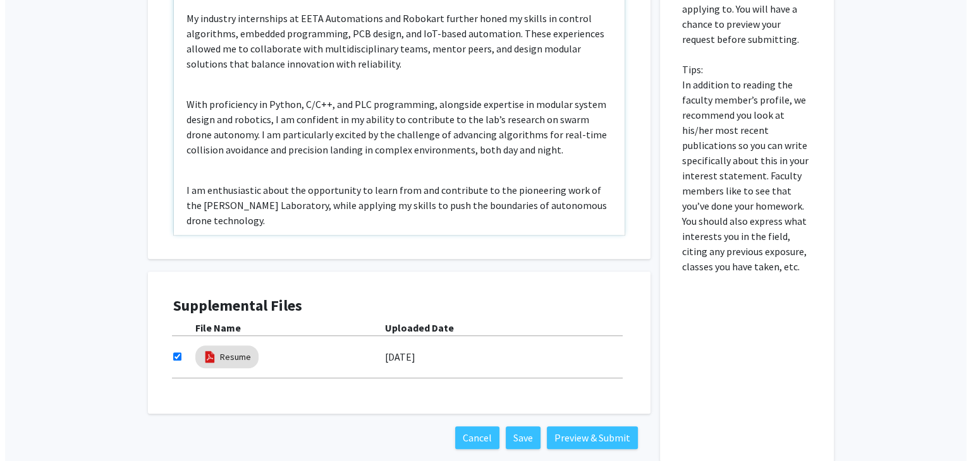
scroll to position [778, 0]
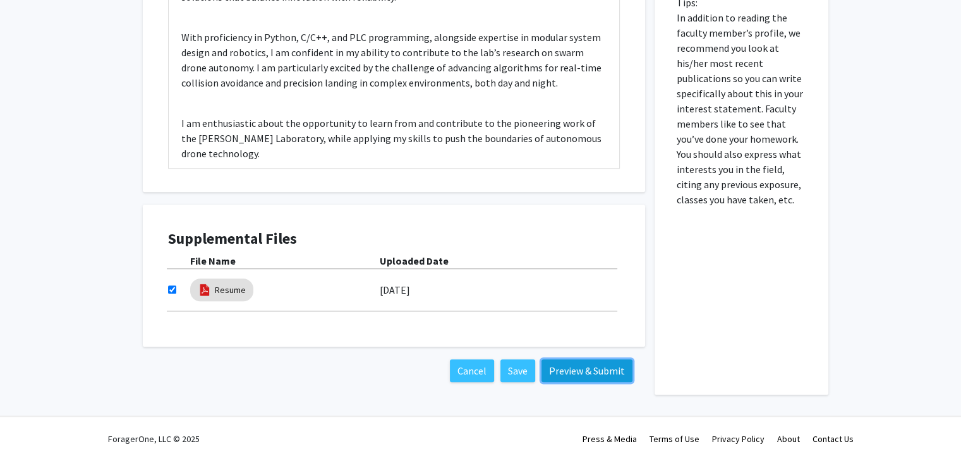
click at [570, 375] on button "Preview & Submit" at bounding box center [587, 371] width 91 height 23
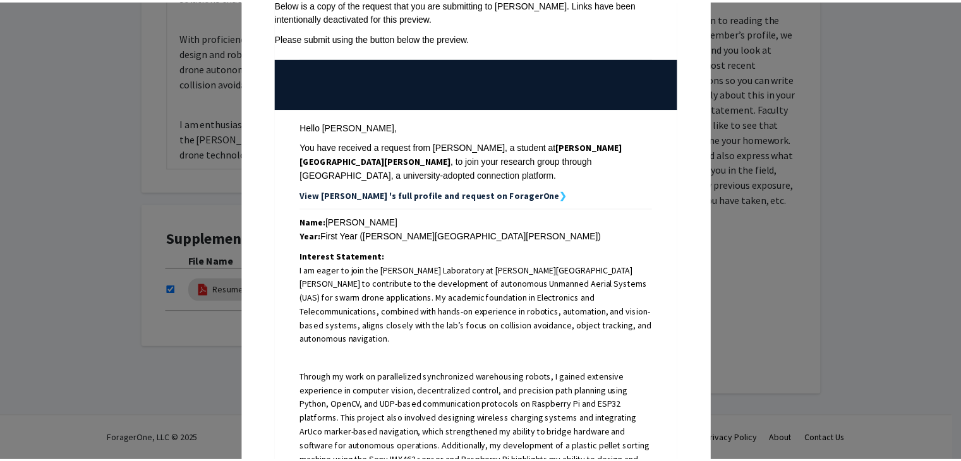
scroll to position [0, 0]
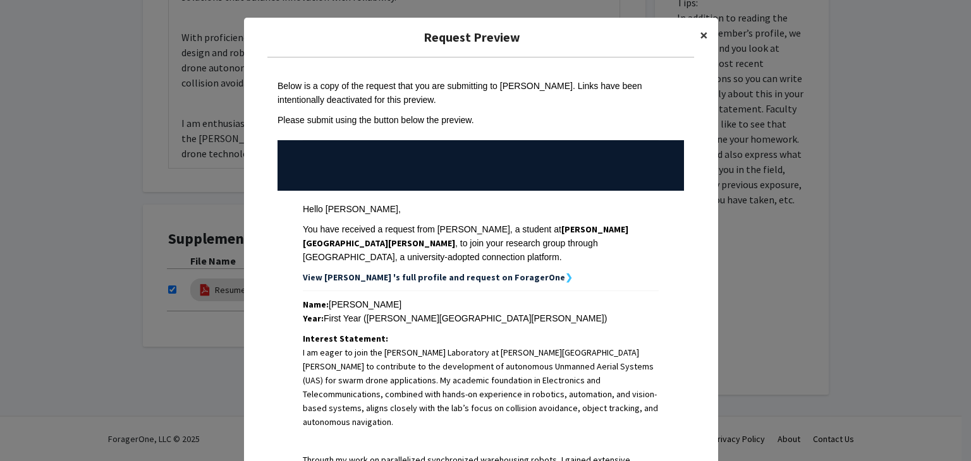
click at [700, 36] on span "×" at bounding box center [704, 35] width 8 height 20
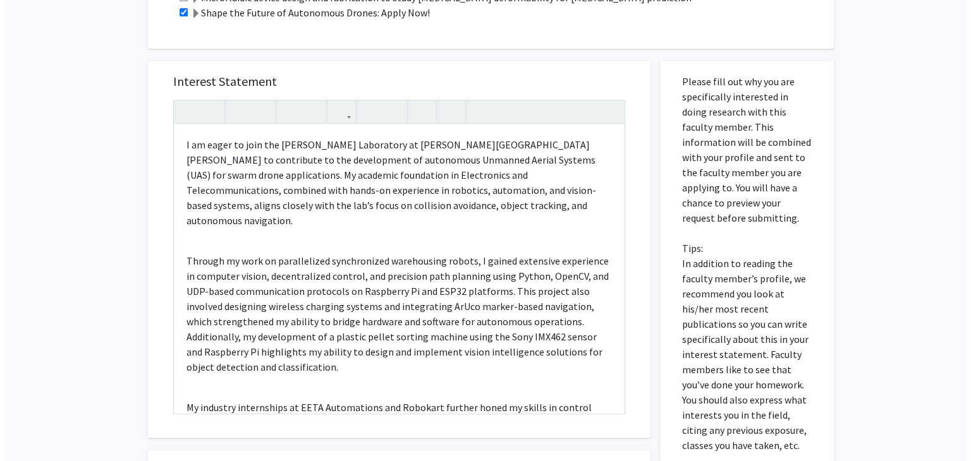
scroll to position [778, 0]
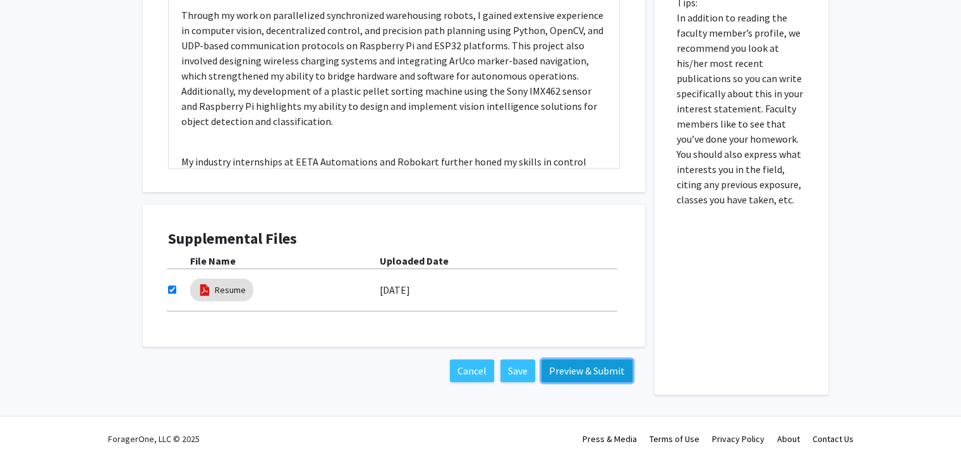
click at [573, 371] on button "Preview & Submit" at bounding box center [587, 371] width 91 height 23
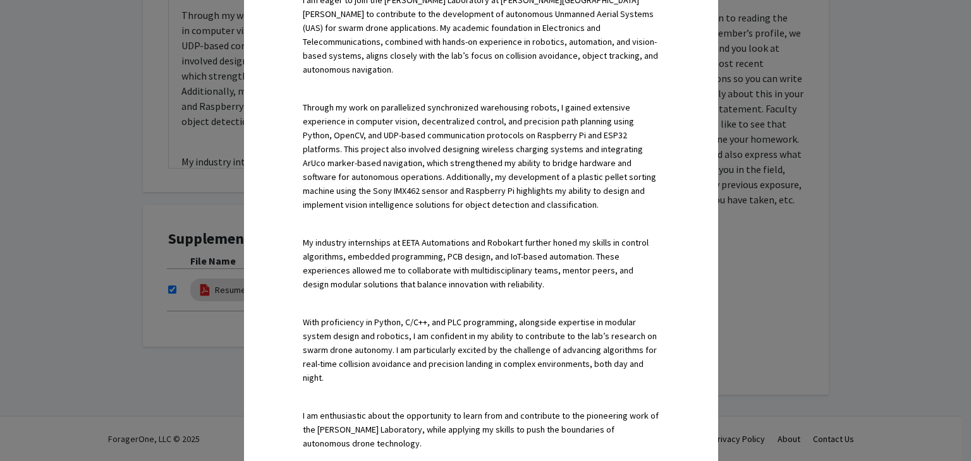
scroll to position [528, 0]
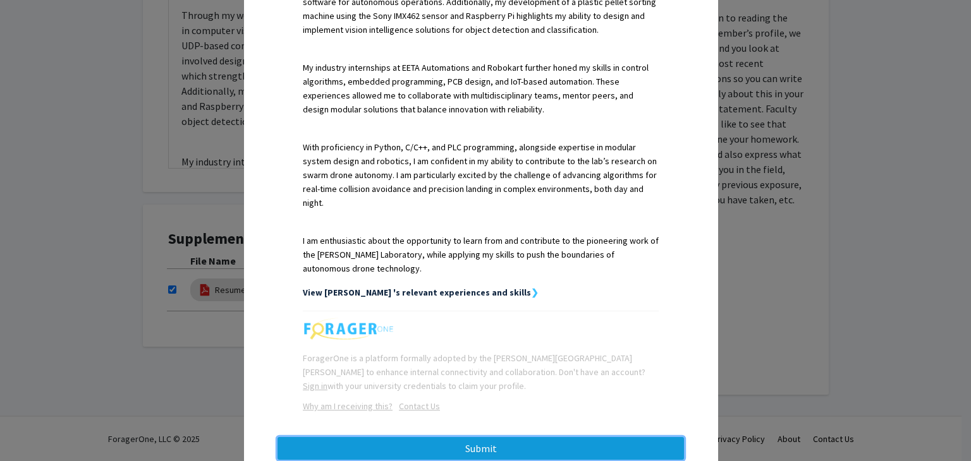
click at [540, 437] on button "Submit" at bounding box center [481, 448] width 406 height 23
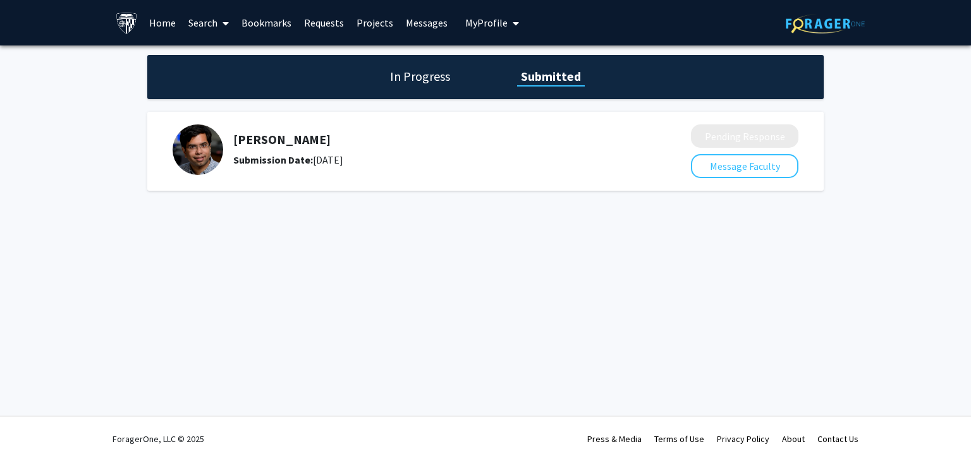
click at [447, 74] on h1 "In Progress" at bounding box center [420, 77] width 68 height 18
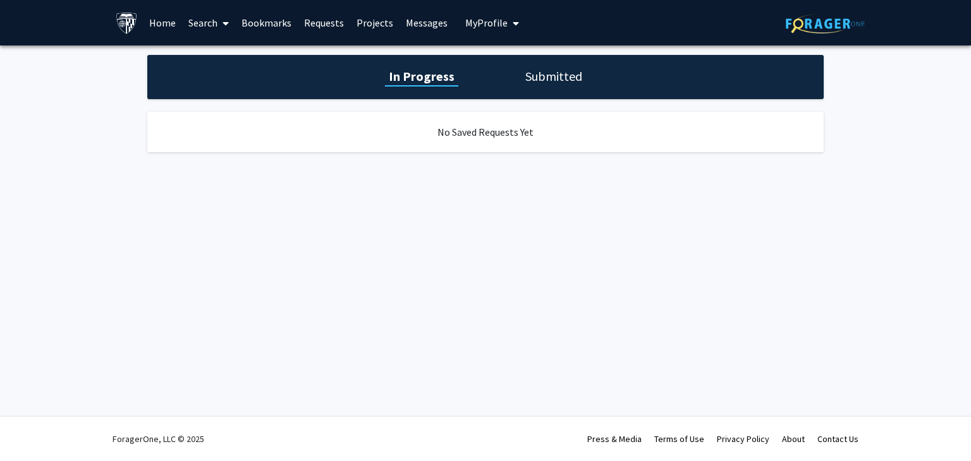
click at [321, 25] on link "Requests" at bounding box center [324, 23] width 52 height 44
click at [152, 18] on link "Home" at bounding box center [162, 23] width 39 height 44
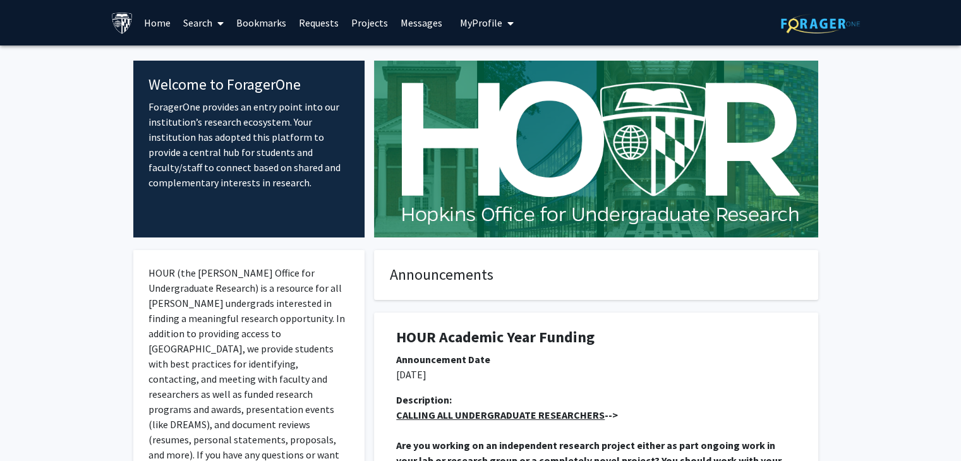
click at [210, 13] on link "Search" at bounding box center [203, 23] width 53 height 44
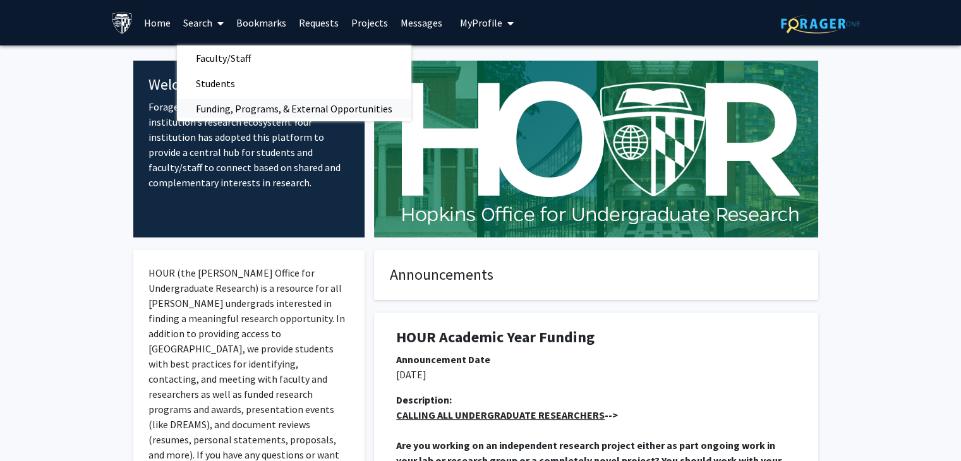
click at [235, 107] on span "Funding, Programs, & External Opportunities" at bounding box center [294, 108] width 235 height 25
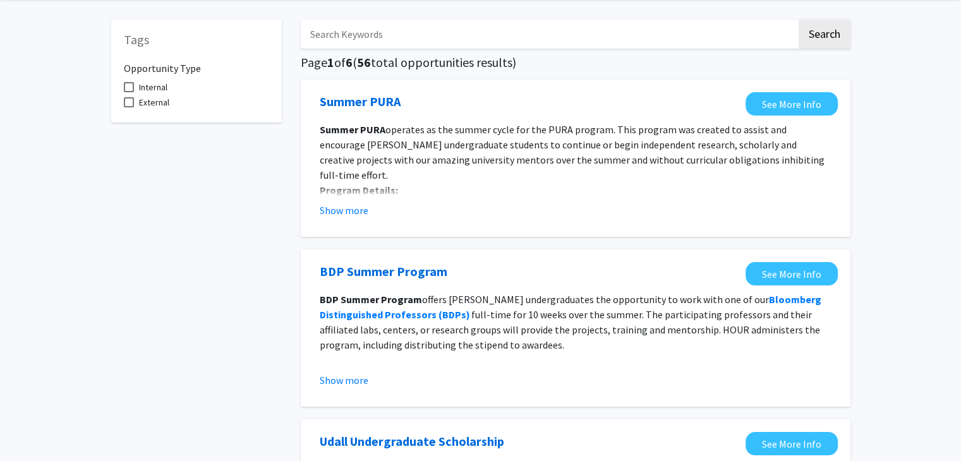
scroll to position [49, 0]
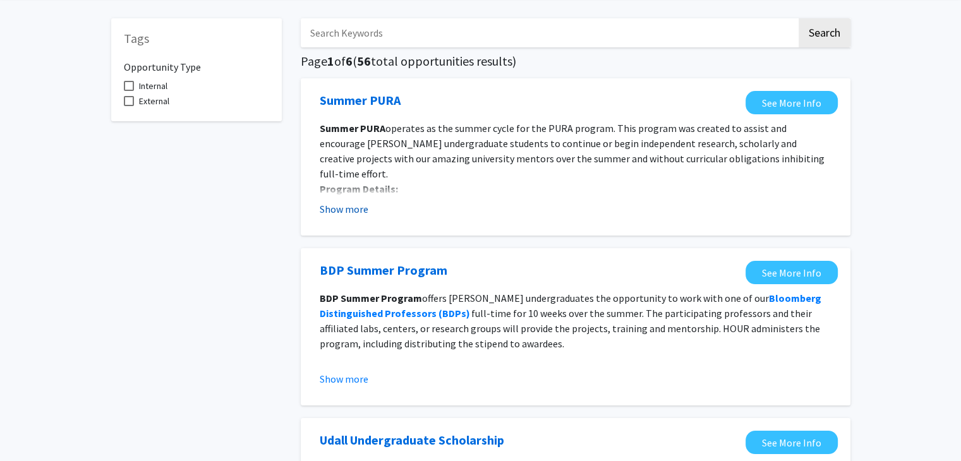
click at [331, 214] on button "Show more" at bounding box center [344, 209] width 49 height 15
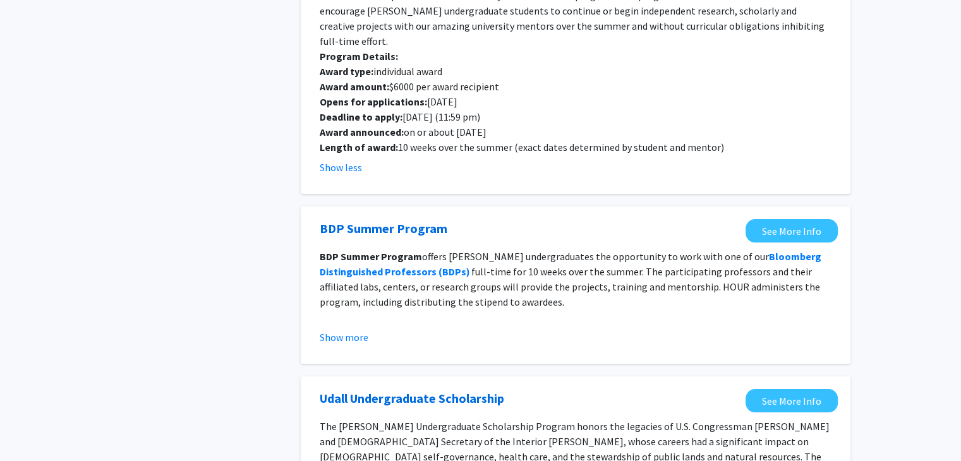
scroll to position [169, 0]
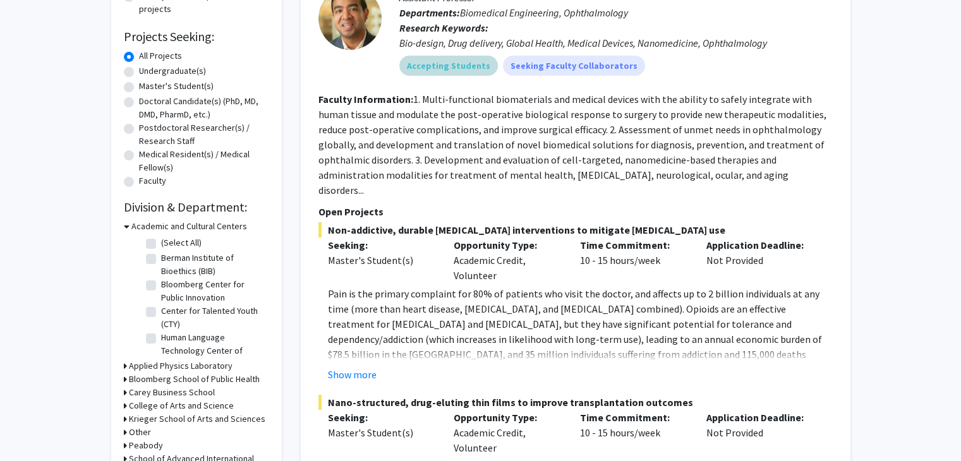
scroll to position [369, 0]
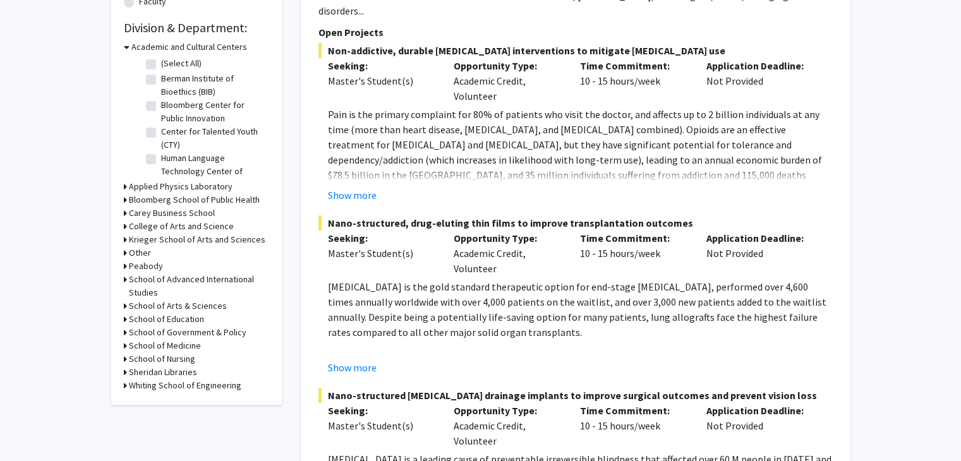
click at [220, 384] on h3 "Whiting School of Engineering" at bounding box center [185, 385] width 113 height 13
click at [161, 398] on label "(Select All)" at bounding box center [181, 402] width 40 height 13
click at [161, 398] on input "(Select All)" at bounding box center [165, 400] width 8 height 8
checkbox input "true"
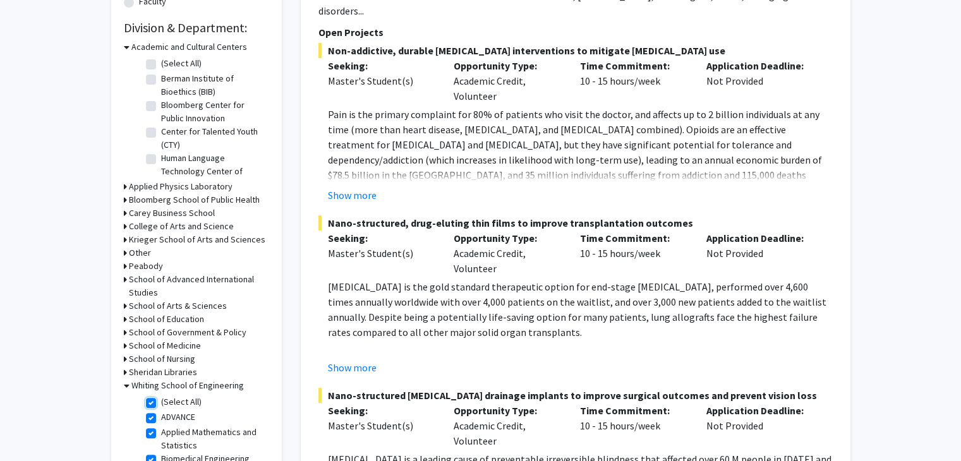
checkbox input "true"
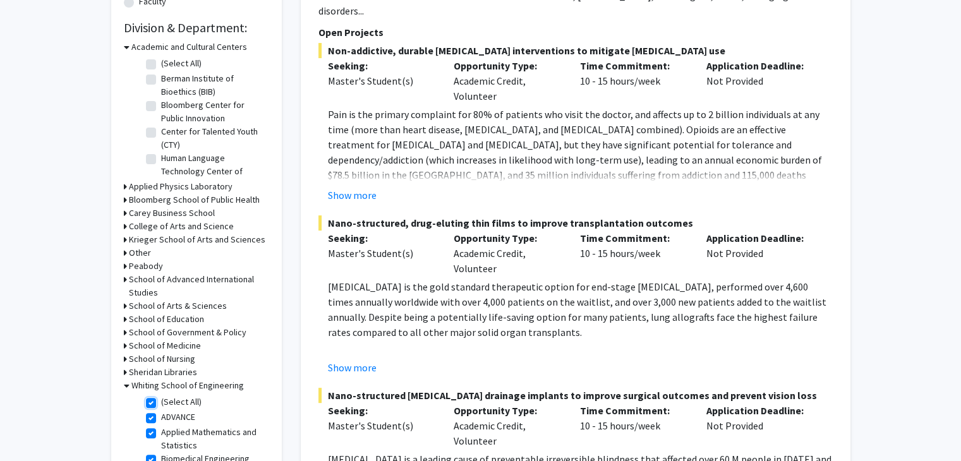
checkbox input "true"
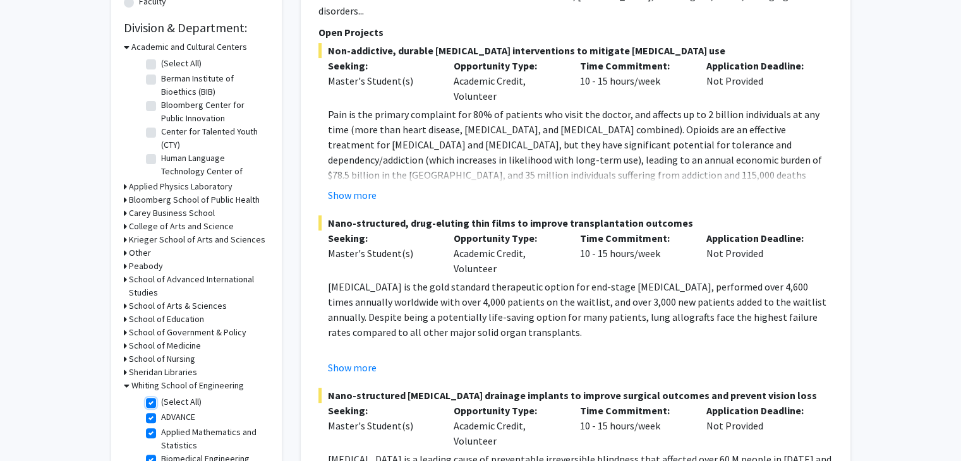
checkbox input "true"
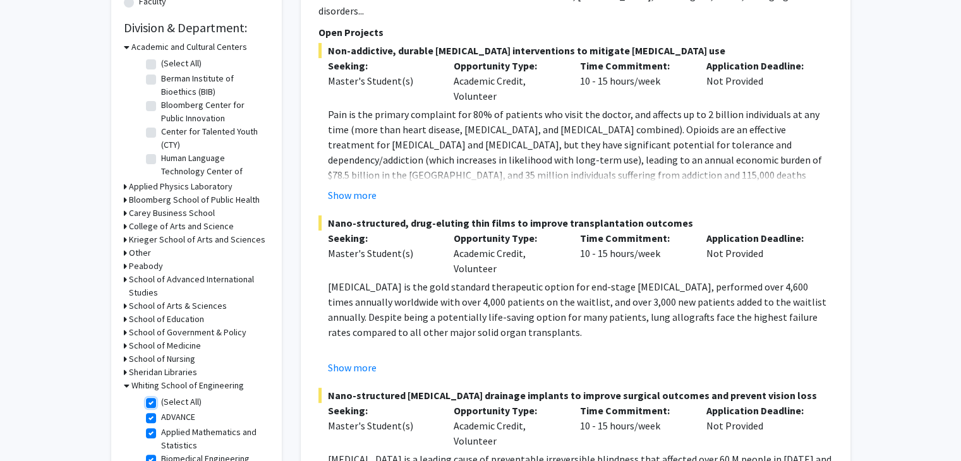
checkbox input "true"
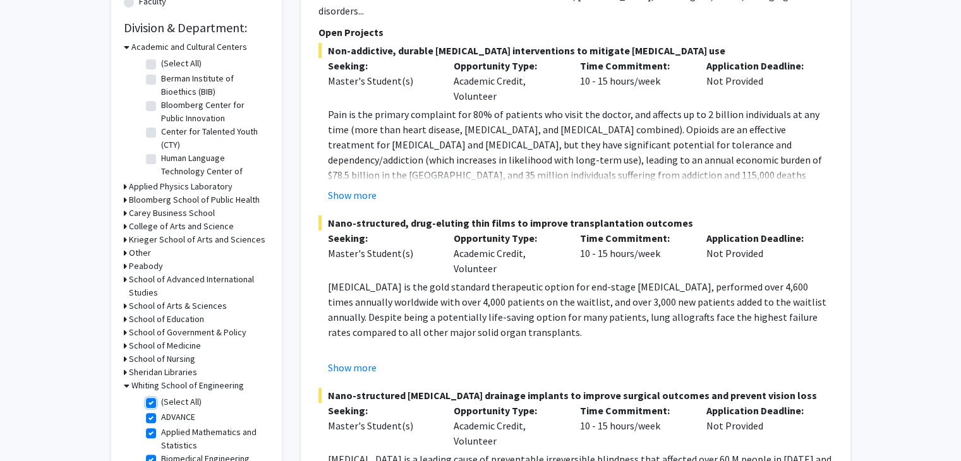
checkbox input "true"
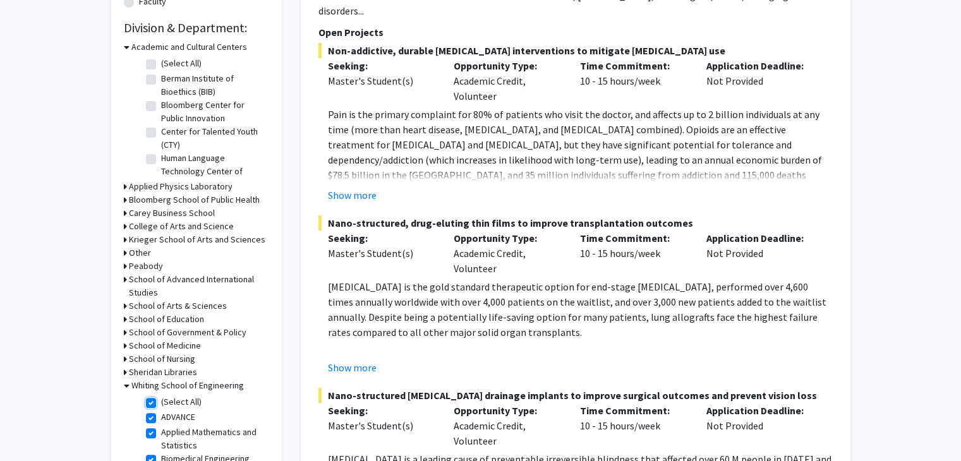
checkbox input "true"
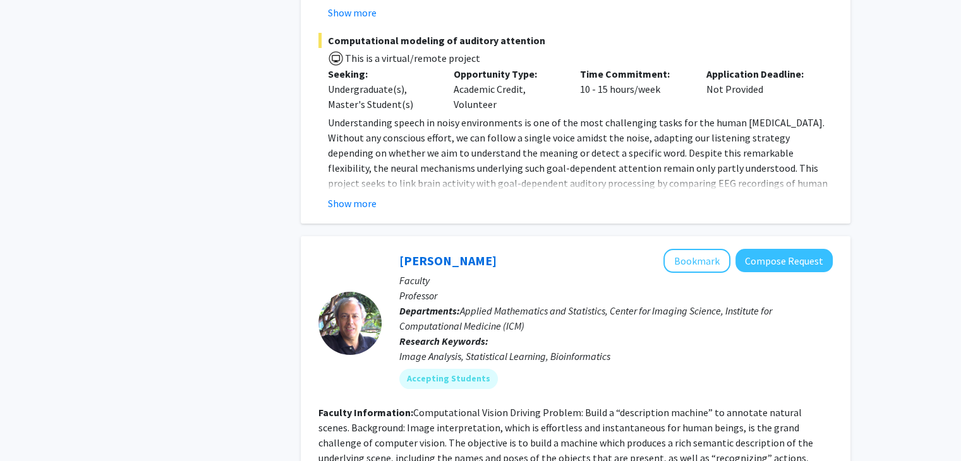
scroll to position [4999, 0]
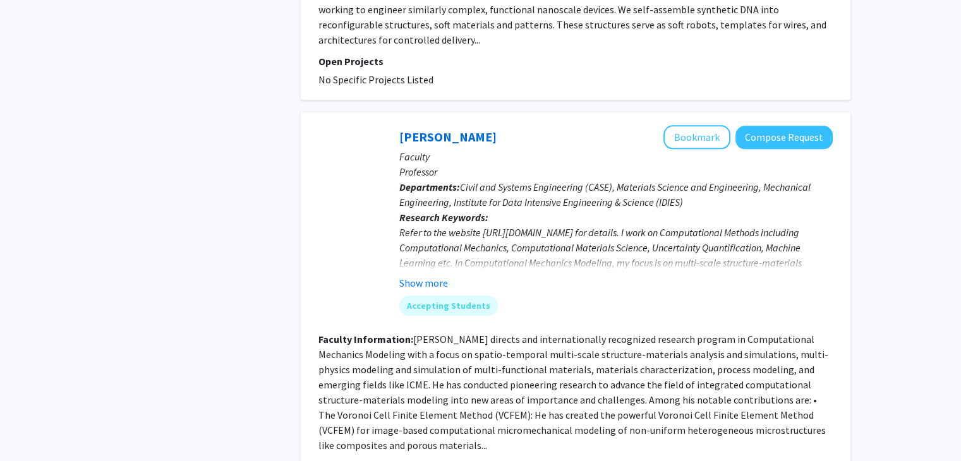
scroll to position [1393, 0]
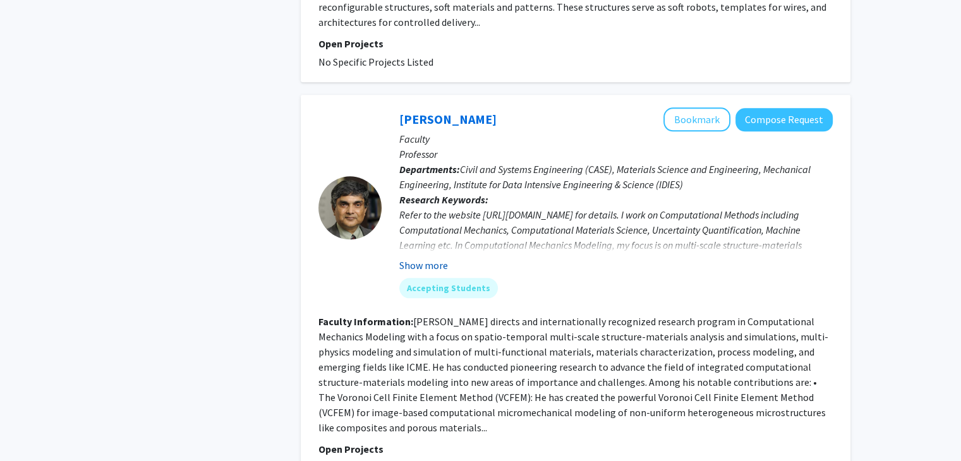
click at [424, 258] on button "Show more" at bounding box center [424, 265] width 49 height 15
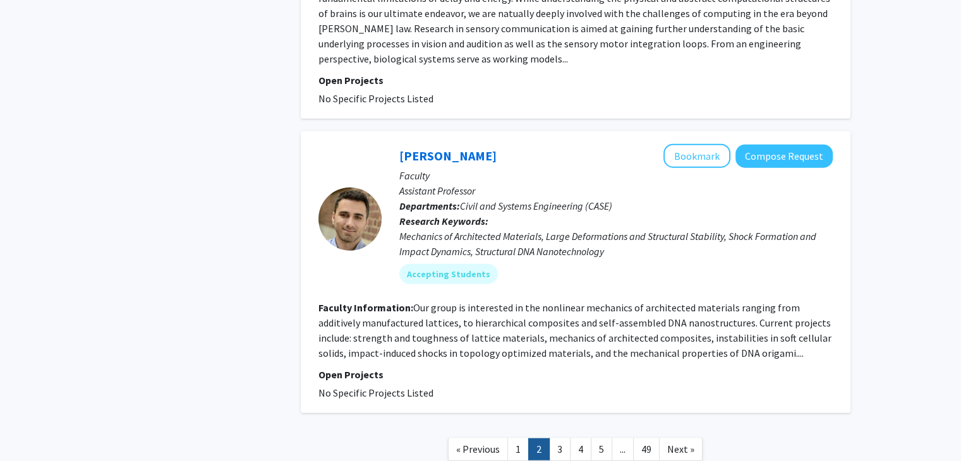
scroll to position [3366, 0]
click at [566, 439] on link "3" at bounding box center [559, 450] width 21 height 22
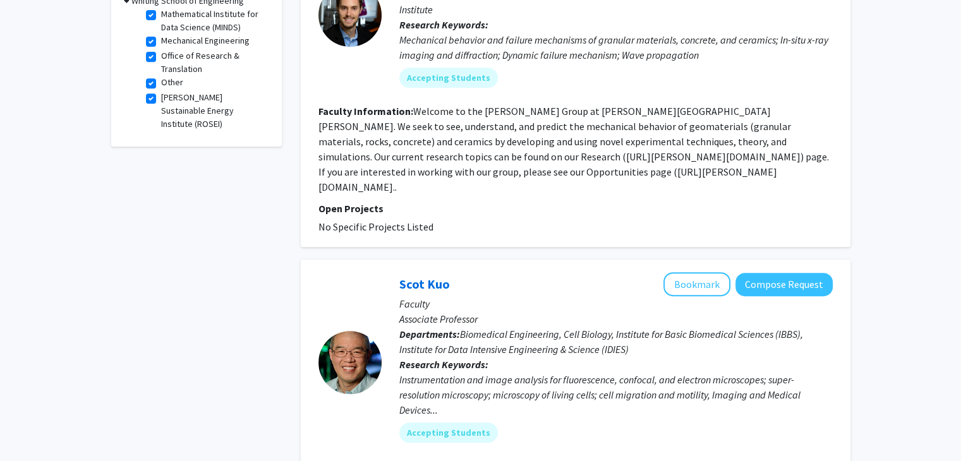
scroll to position [570, 0]
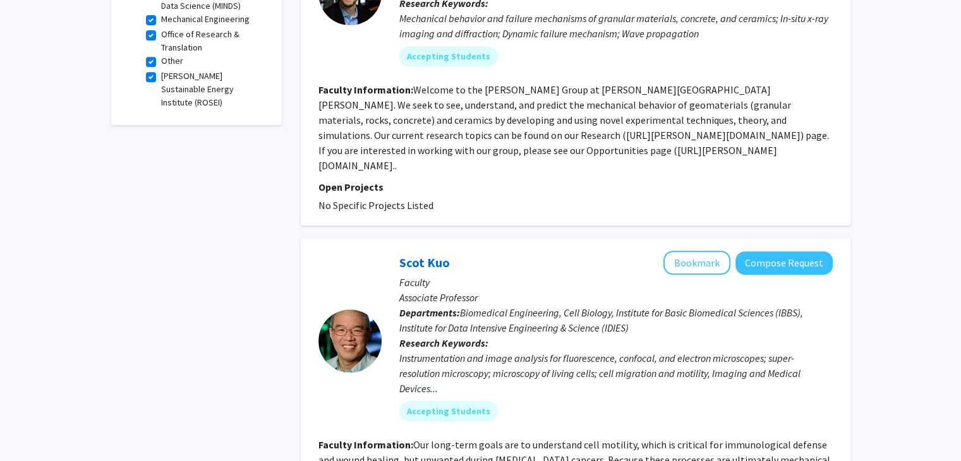
click at [161, 61] on label "Other" at bounding box center [172, 60] width 22 height 13
click at [161, 61] on input "Other" at bounding box center [165, 58] width 8 height 8
checkbox input "false"
checkbox input "true"
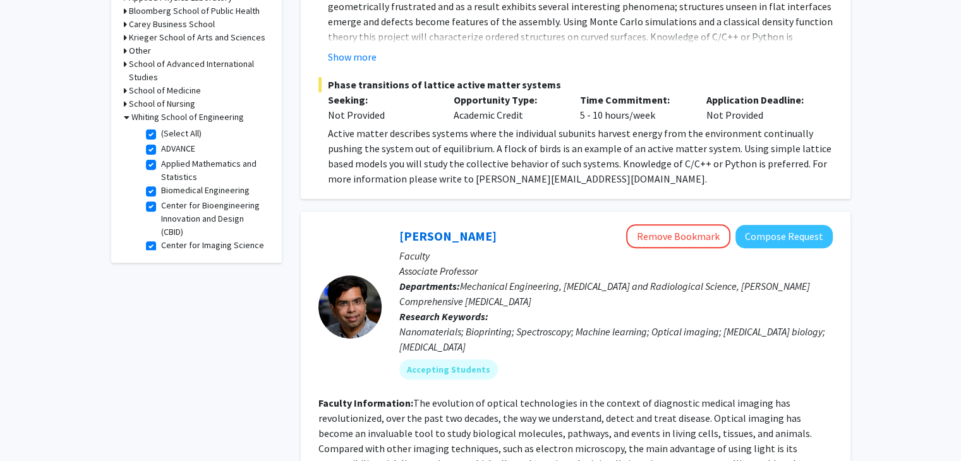
scroll to position [432, 0]
click at [148, 127] on fg-checkbox "(Select All) (Select All)" at bounding box center [206, 133] width 120 height 15
click at [161, 135] on label "(Select All)" at bounding box center [181, 132] width 40 height 13
click at [161, 135] on input "(Select All)" at bounding box center [165, 130] width 8 height 8
checkbox input "false"
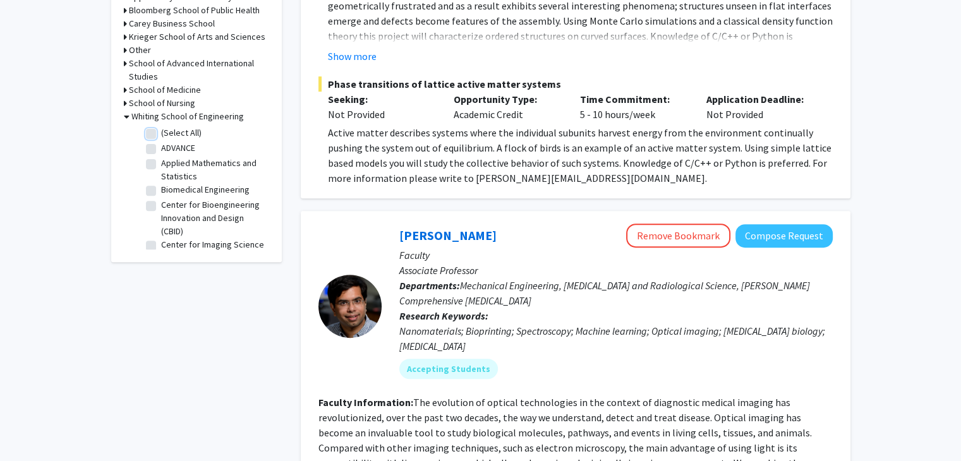
checkbox input "false"
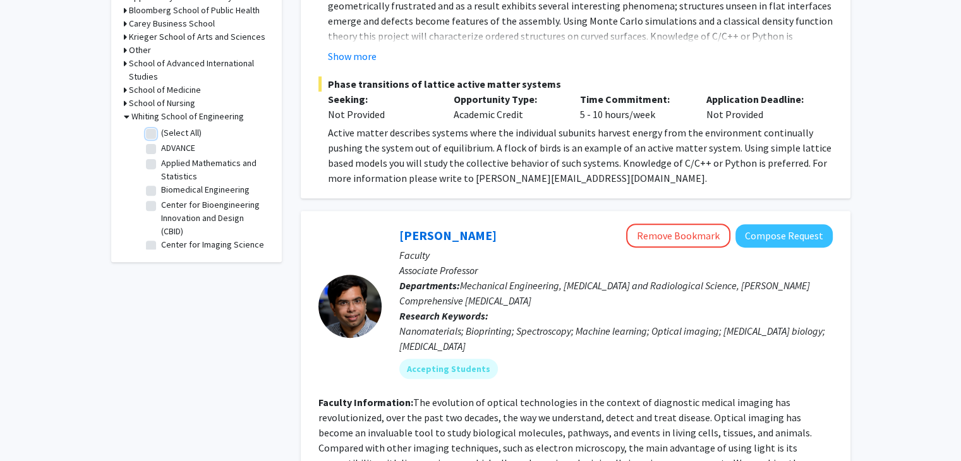
checkbox input "false"
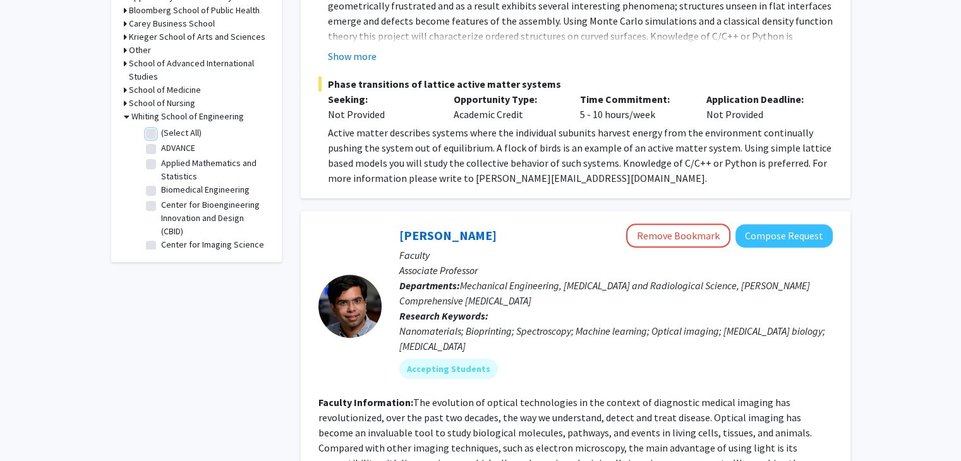
checkbox input "false"
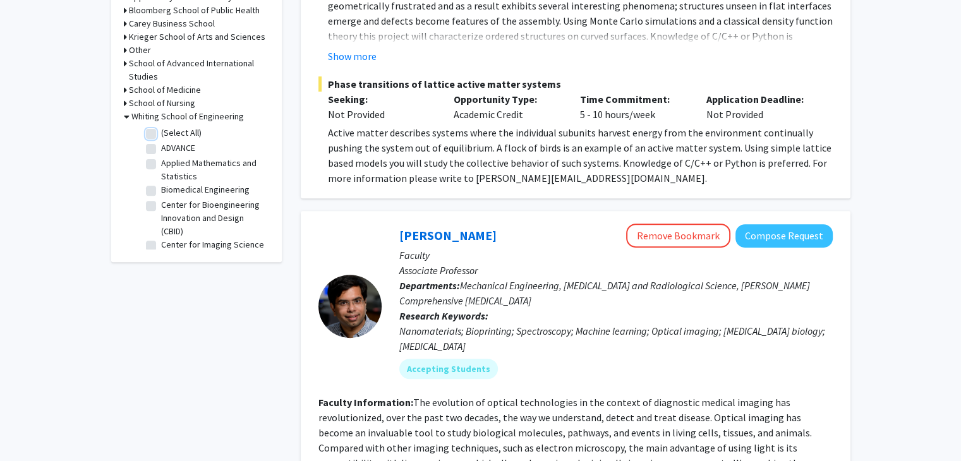
checkbox input "false"
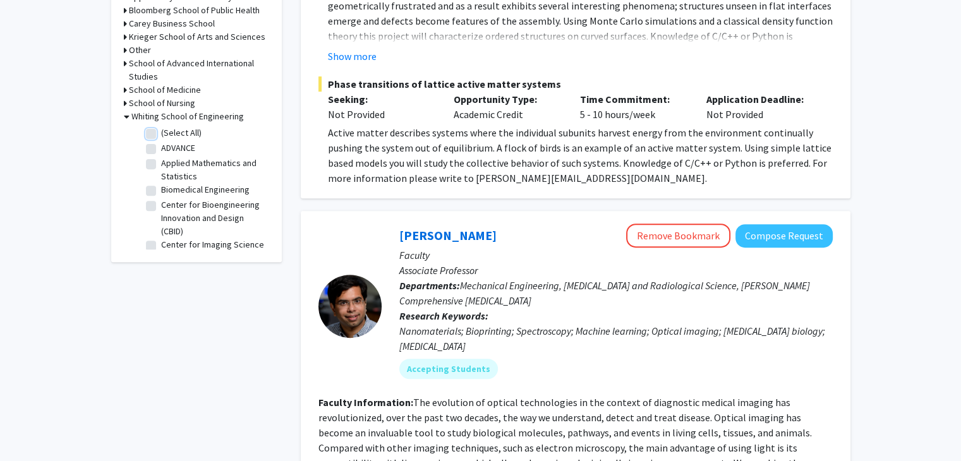
checkbox input "false"
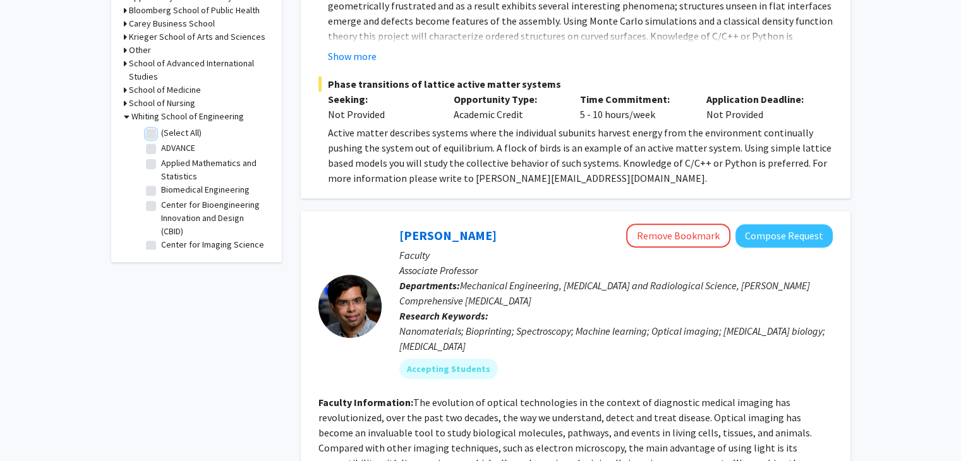
checkbox input "false"
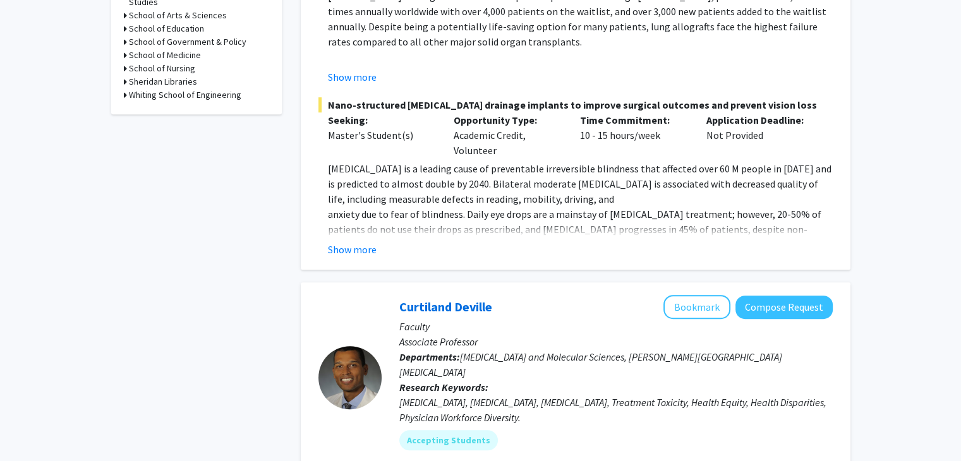
scroll to position [664, 0]
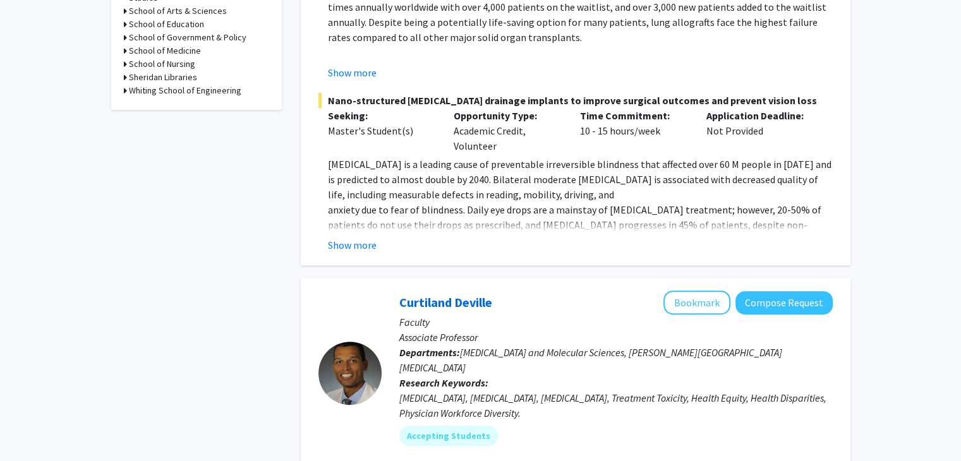
click at [124, 91] on icon at bounding box center [125, 90] width 3 height 13
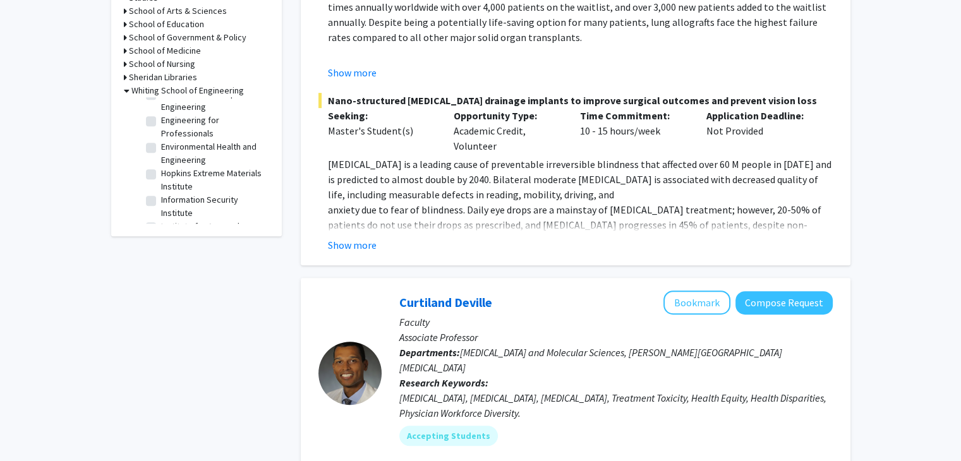
scroll to position [635, 0]
click at [161, 189] on label "[PERSON_NAME] Sustainable Energy Institute (ROSEI)" at bounding box center [213, 201] width 105 height 40
click at [161, 189] on input "[PERSON_NAME] Sustainable Energy Institute (ROSEI)" at bounding box center [165, 185] width 8 height 8
checkbox input "true"
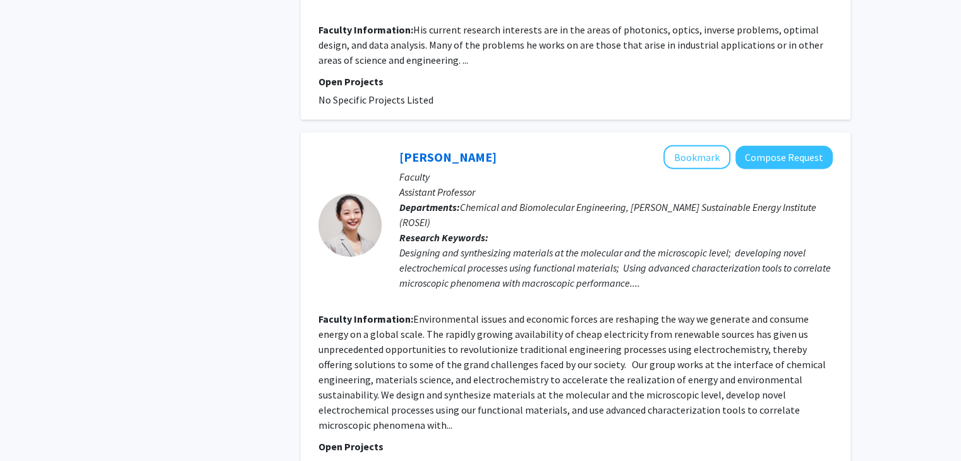
scroll to position [2865, 0]
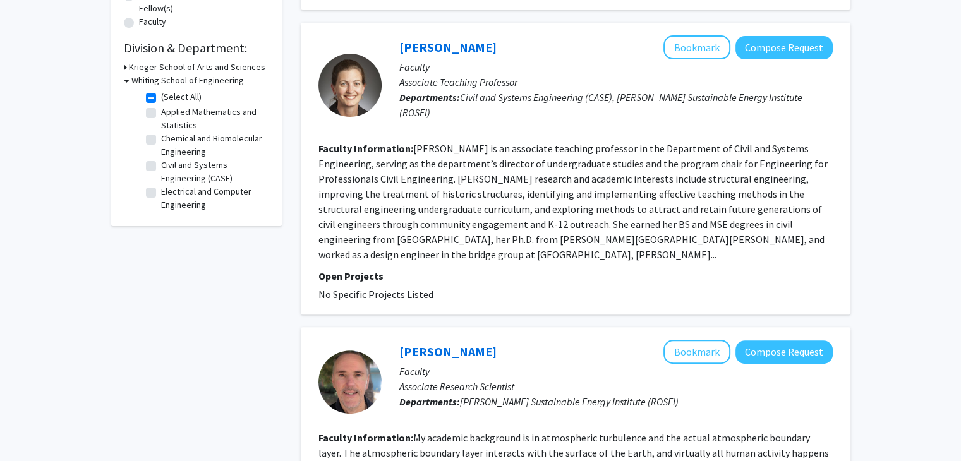
scroll to position [615, 0]
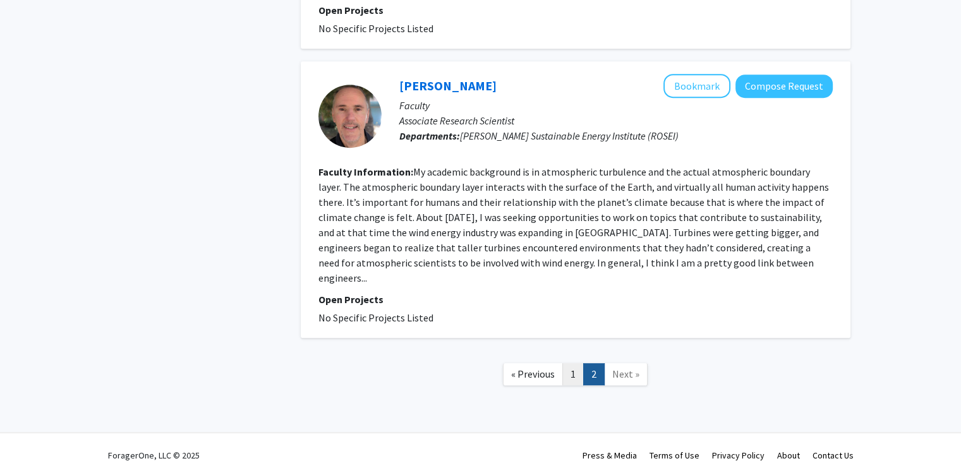
click at [567, 363] on link "1" at bounding box center [573, 374] width 21 height 22
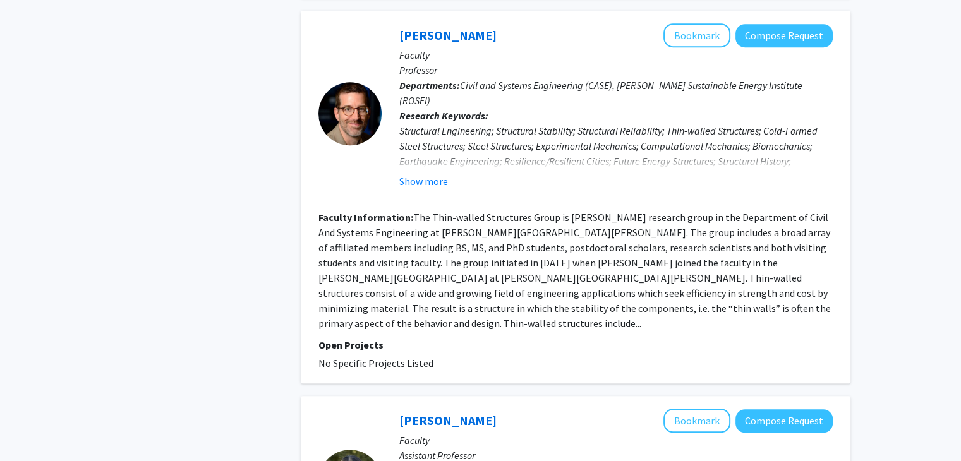
scroll to position [1001, 0]
click at [439, 173] on button "Show more" at bounding box center [424, 180] width 49 height 15
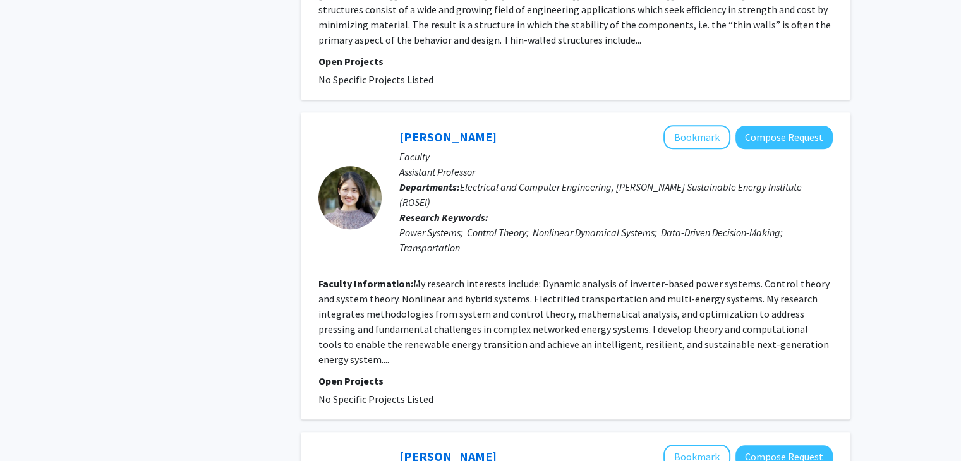
scroll to position [1325, 0]
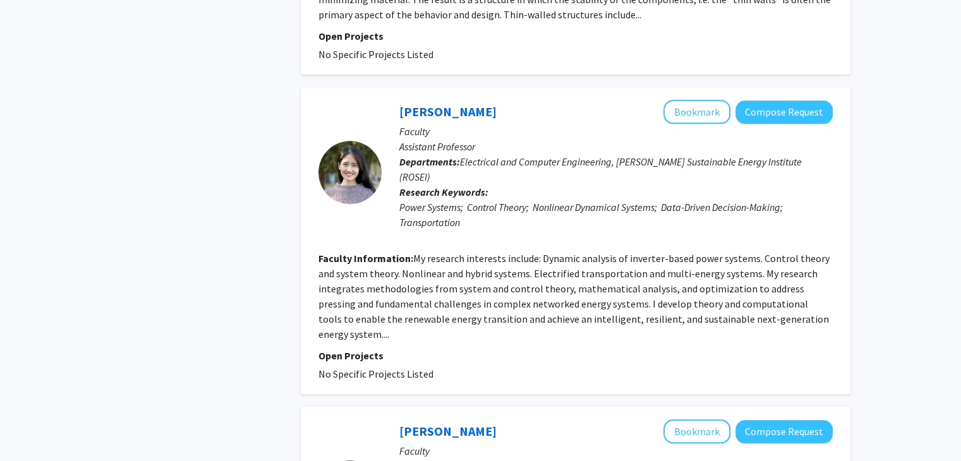
click at [587, 252] on fg-read-more "My research interests include: Dynamic analysis of inverter-based power systems…" at bounding box center [574, 296] width 511 height 88
click at [813, 249] on fg-search-faculty "Sijia Geng Bookmark Compose Request Faculty Assistant Professor Departments: El…" at bounding box center [576, 241] width 515 height 282
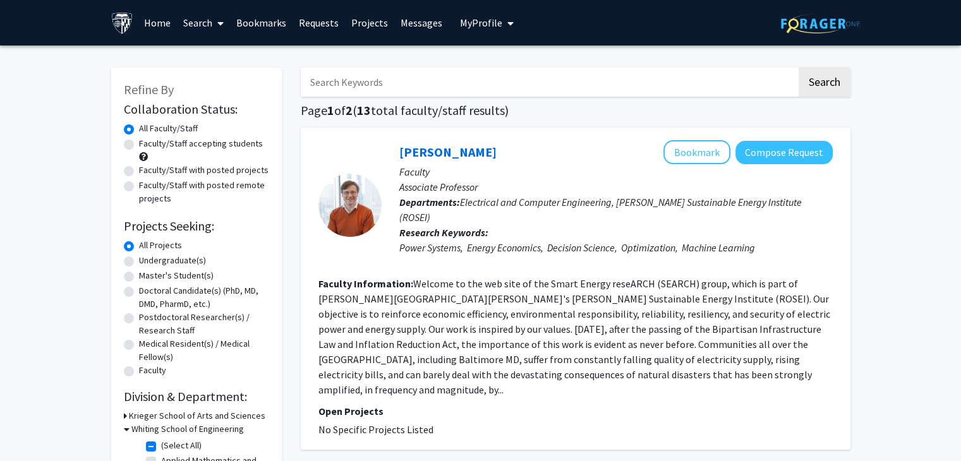
scroll to position [58, 0]
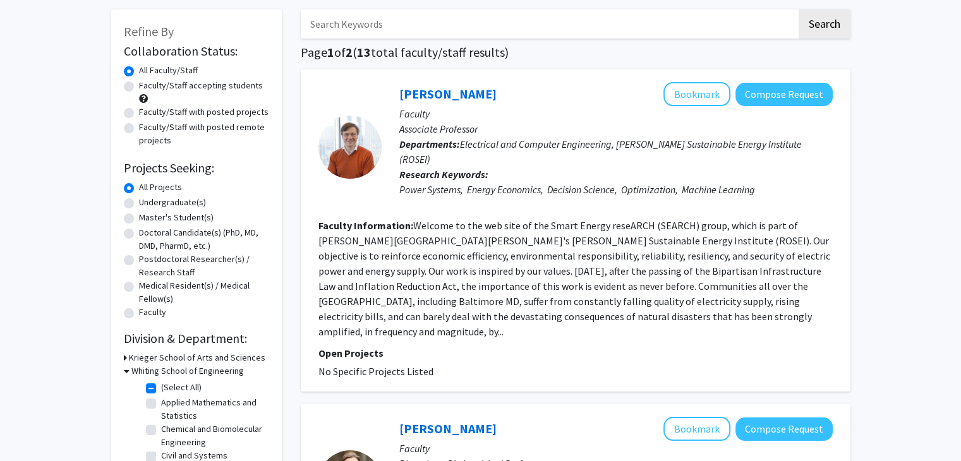
click at [155, 185] on label "All Projects" at bounding box center [160, 187] width 43 height 13
click at [147, 185] on input "All Projects" at bounding box center [143, 185] width 8 height 8
click at [157, 387] on fg-checkbox "(Select All) (Select All)" at bounding box center [206, 388] width 120 height 15
click at [161, 388] on label "(Select All)" at bounding box center [181, 387] width 40 height 13
click at [161, 388] on input "(Select All)" at bounding box center [165, 385] width 8 height 8
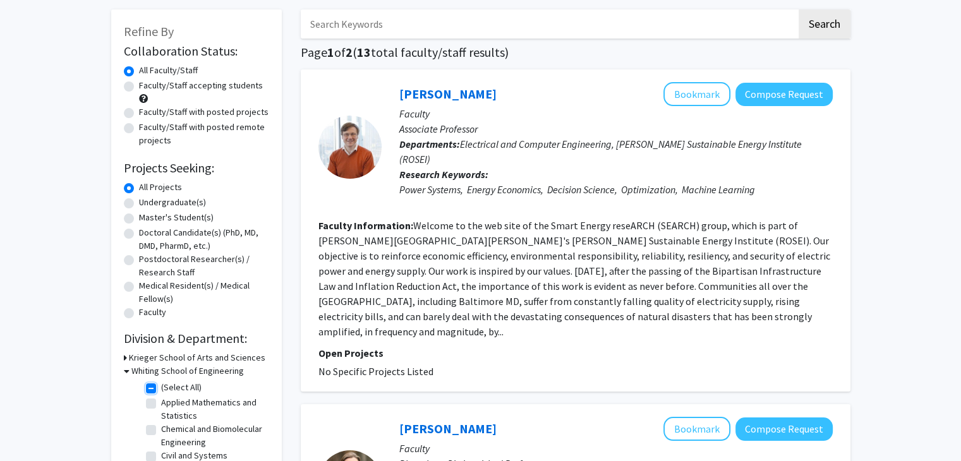
checkbox input "false"
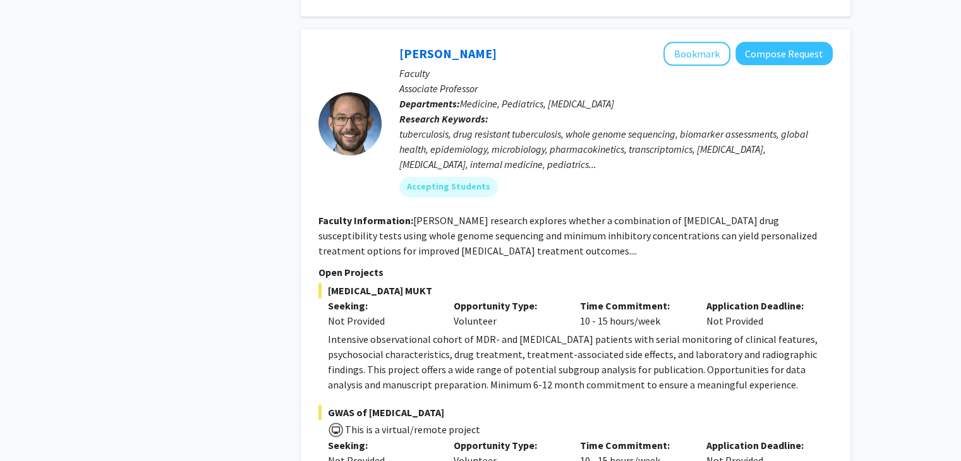
scroll to position [6287, 0]
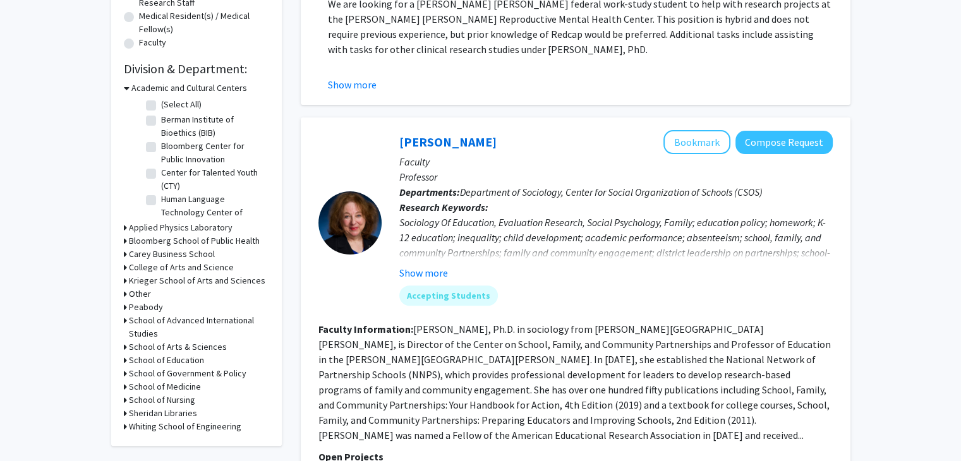
scroll to position [329, 0]
click at [469, 294] on mat-chip "Accepting Students" at bounding box center [449, 295] width 99 height 20
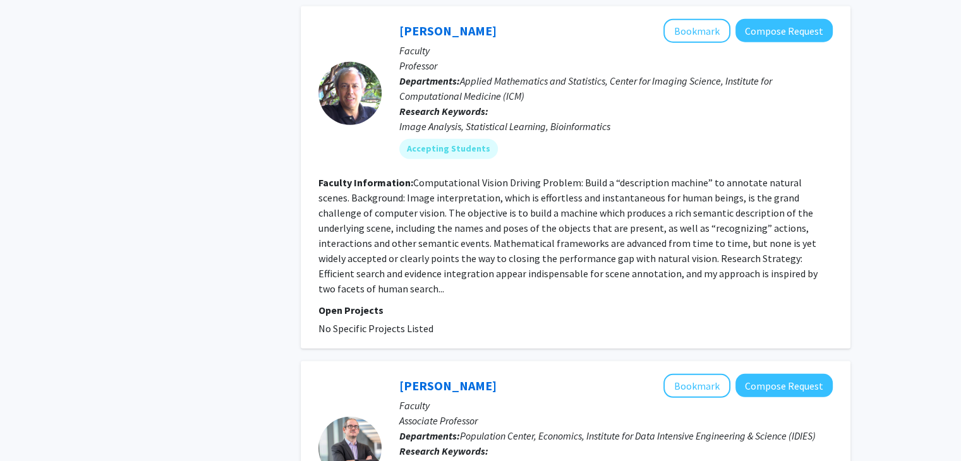
scroll to position [3664, 0]
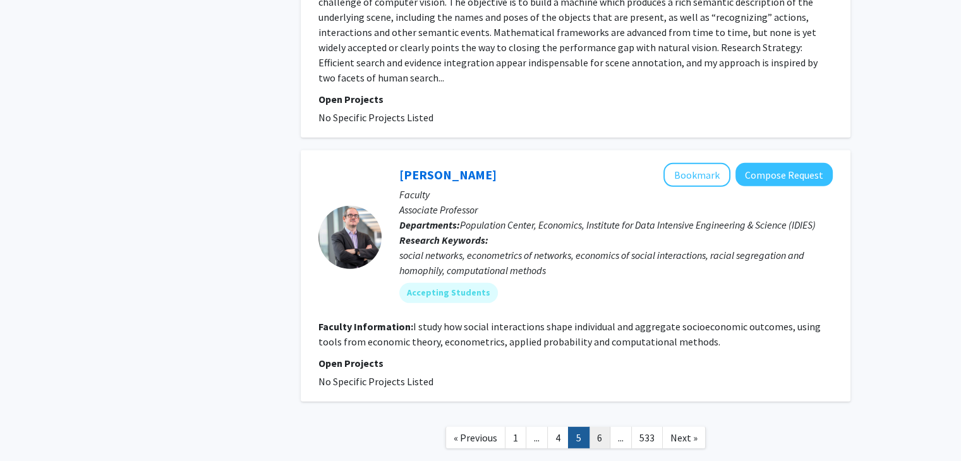
click at [601, 427] on link "6" at bounding box center [599, 438] width 21 height 22
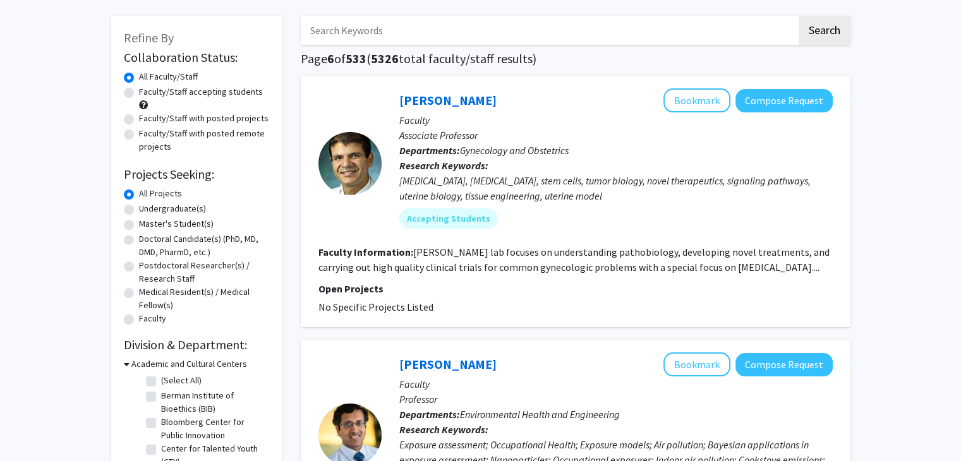
scroll to position [40, 0]
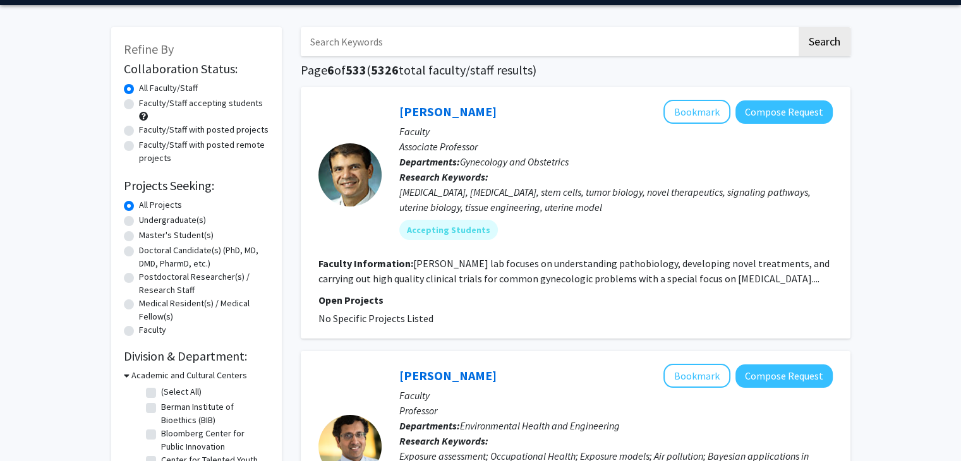
click at [139, 103] on label "Faculty/Staff accepting students" at bounding box center [201, 103] width 124 height 13
click at [139, 103] on input "Faculty/Staff accepting students" at bounding box center [143, 101] width 8 height 8
radio input "true"
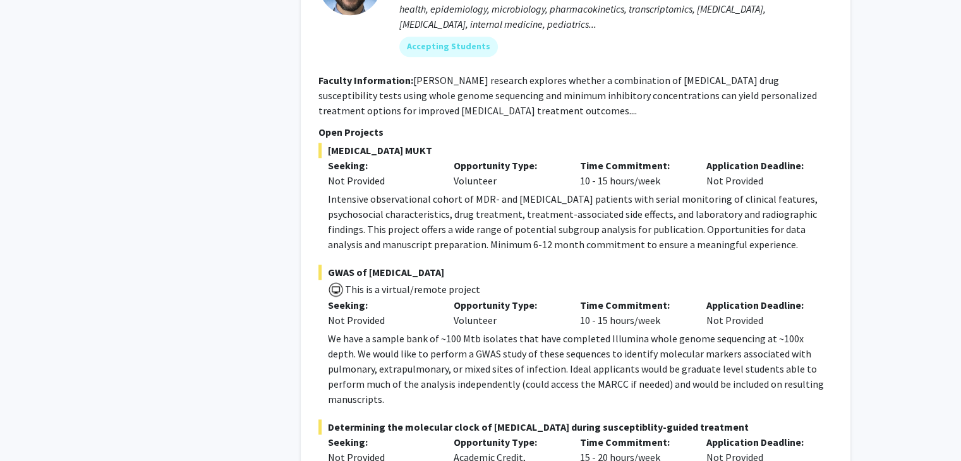
scroll to position [6287, 0]
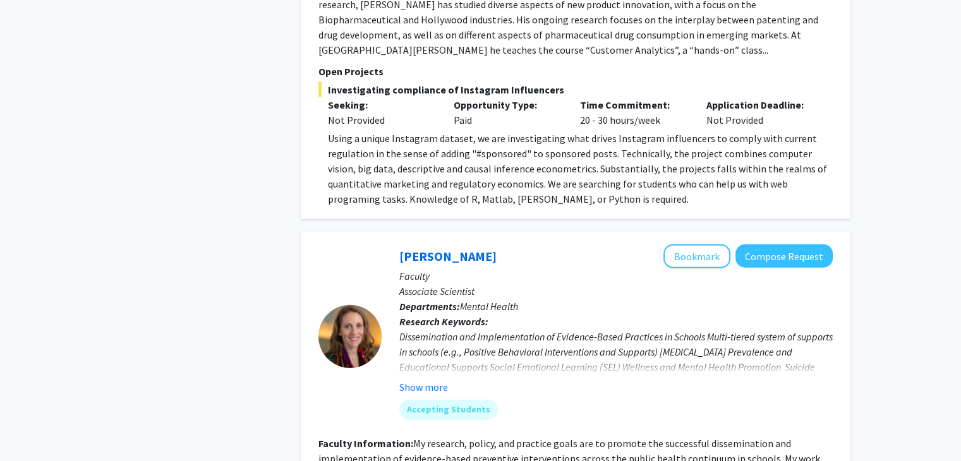
scroll to position [2961, 0]
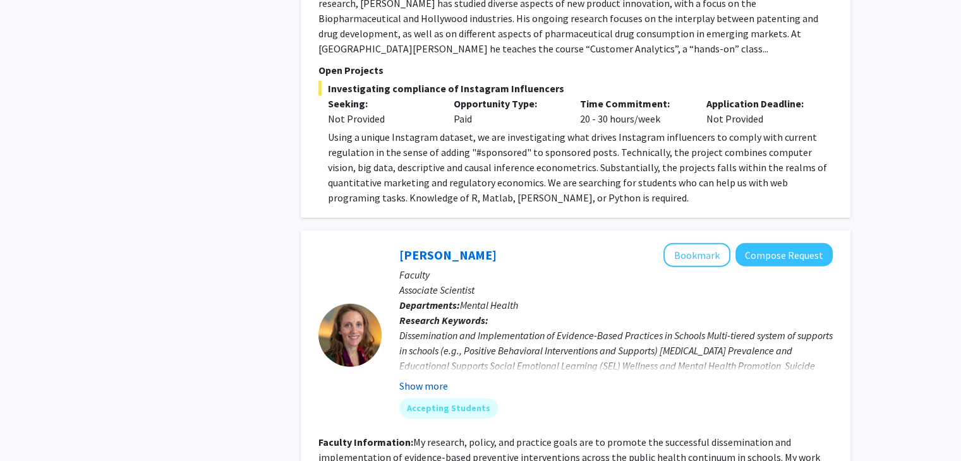
click at [430, 379] on button "Show more" at bounding box center [424, 386] width 49 height 15
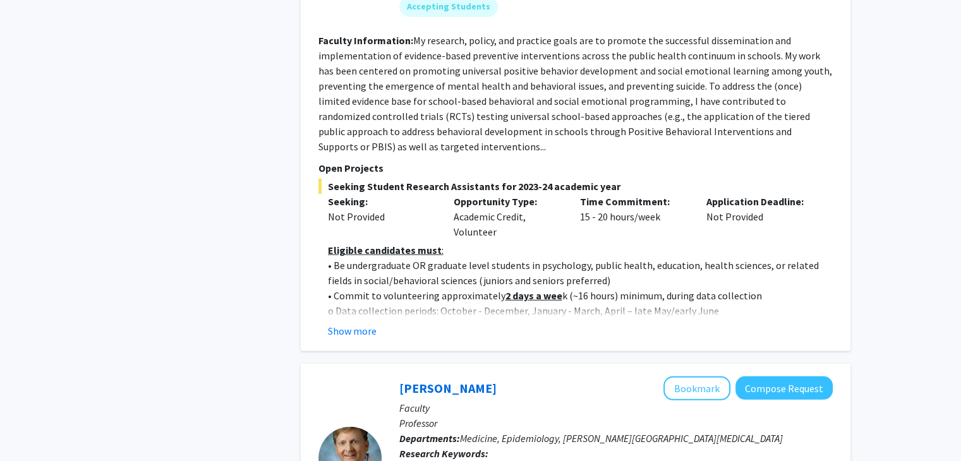
scroll to position [3383, 0]
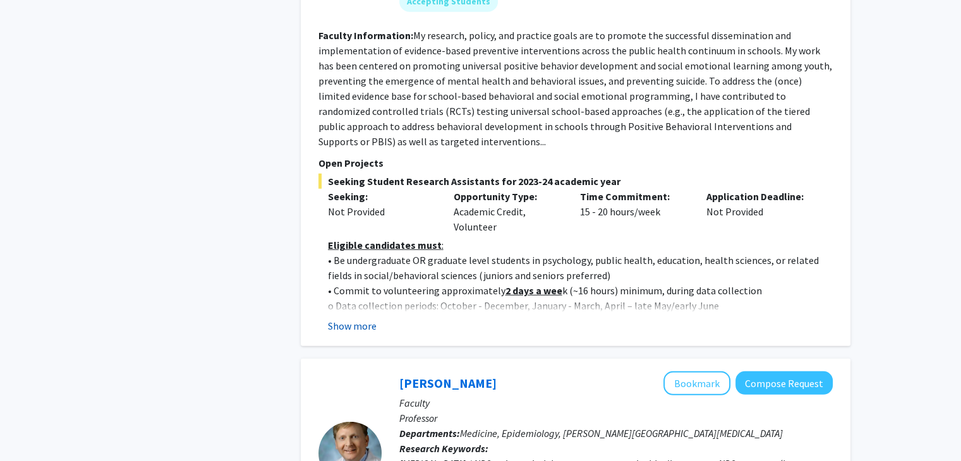
click at [367, 319] on button "Show more" at bounding box center [352, 326] width 49 height 15
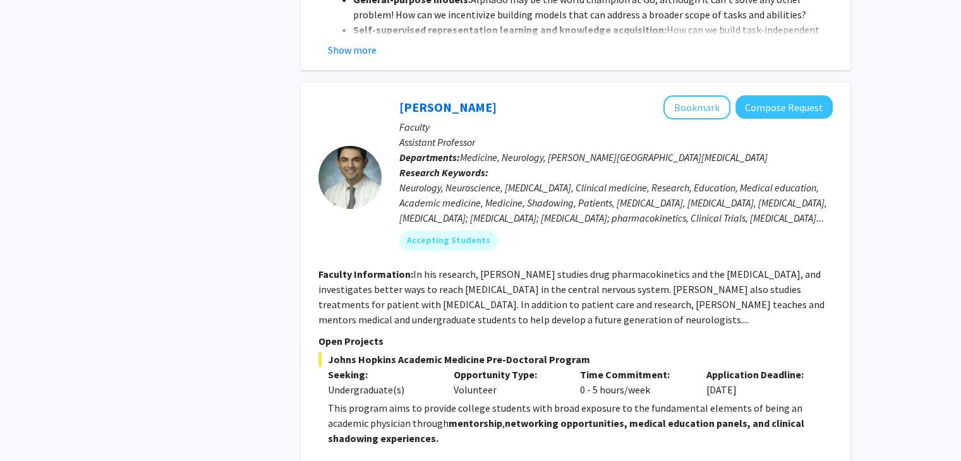
scroll to position [5100, 0]
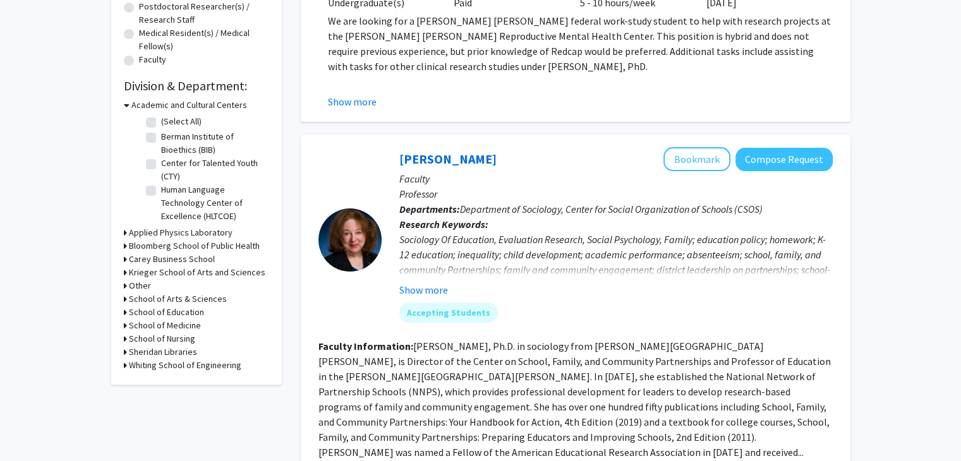
scroll to position [312, 0]
click at [434, 288] on button "Show more" at bounding box center [424, 288] width 49 height 15
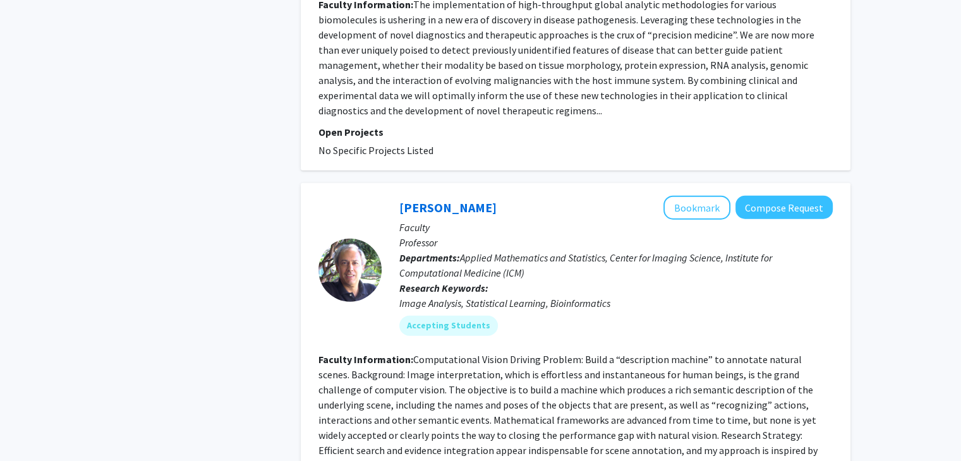
scroll to position [3358, 0]
